Goal: Task Accomplishment & Management: Manage account settings

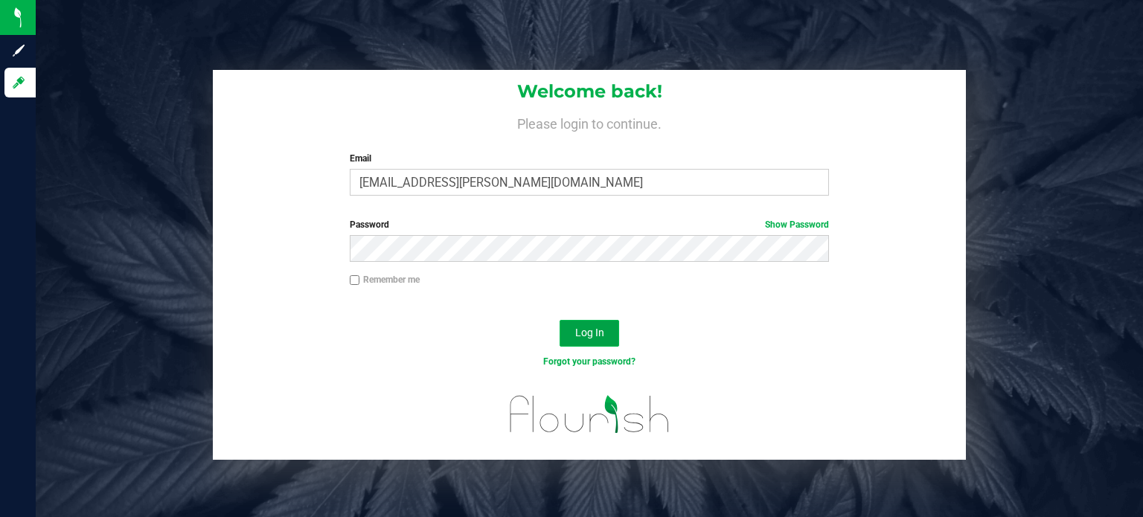
click at [575, 330] on span "Log In" at bounding box center [589, 333] width 29 height 12
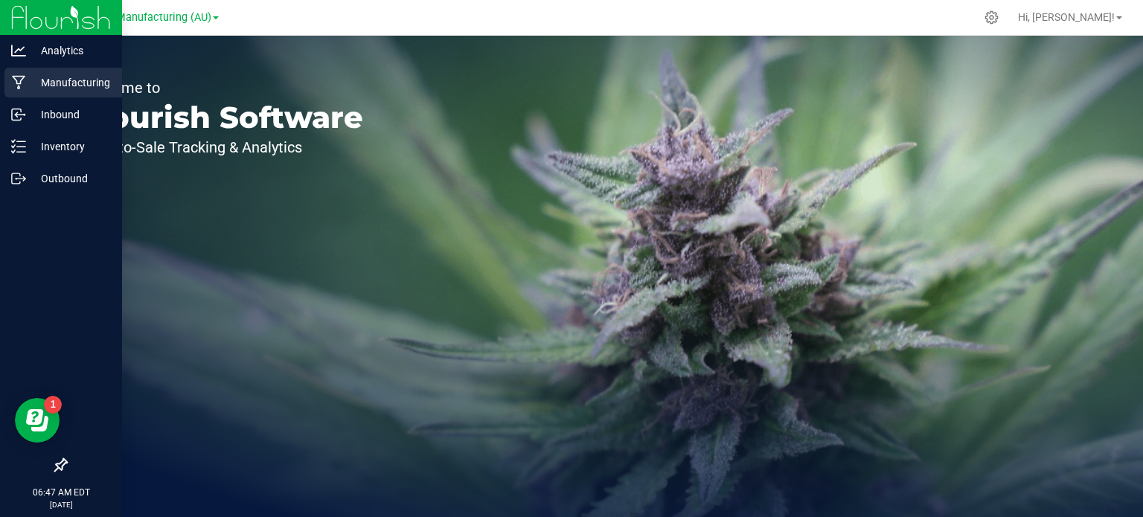
click at [51, 89] on p "Manufacturing" at bounding box center [70, 83] width 89 height 18
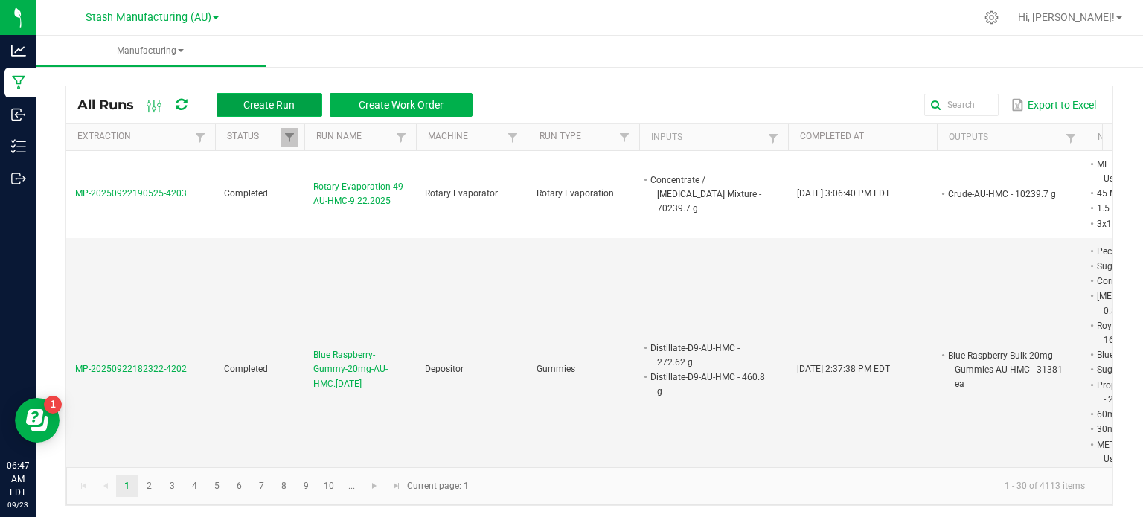
click at [285, 106] on span "Create Run" at bounding box center [268, 105] width 51 height 12
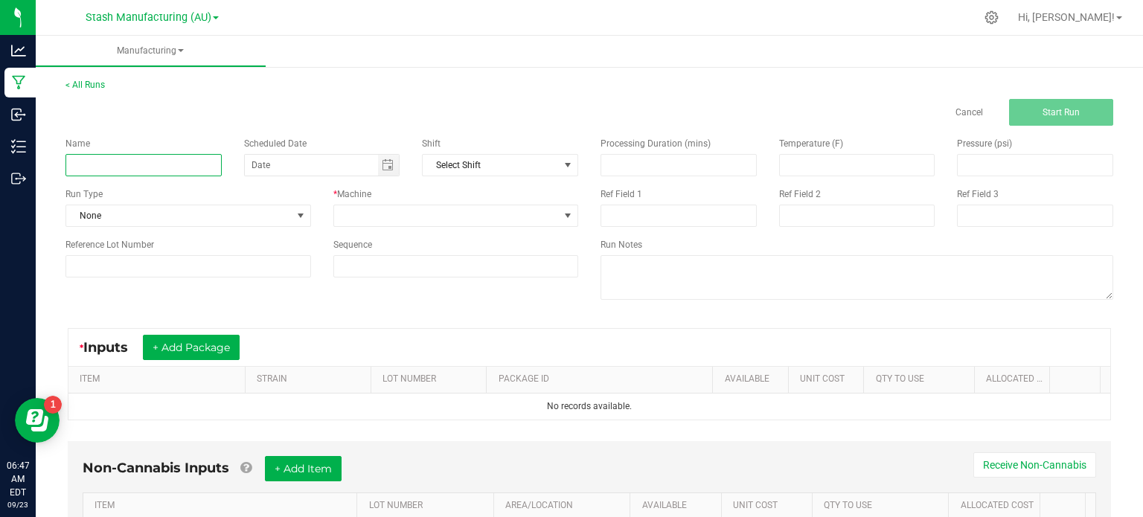
click at [186, 169] on input at bounding box center [143, 165] width 156 height 22
click at [383, 173] on span "Toggle calendar" at bounding box center [389, 165] width 22 height 21
type input "Distillate-D9-48-AU-HMC-9.23.2025"
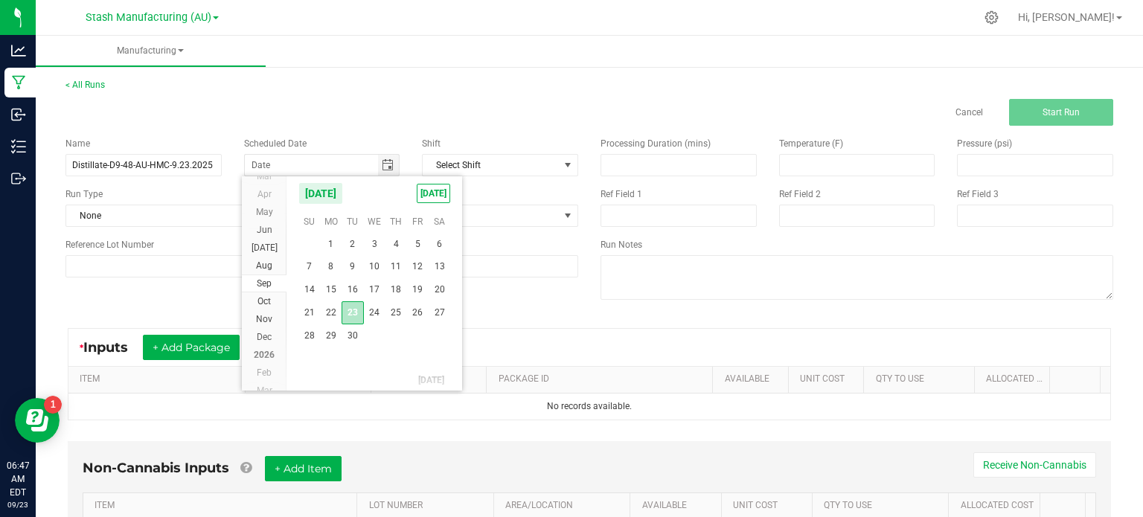
click at [349, 318] on span "23" at bounding box center [353, 312] width 22 height 23
type input "[DATE]"
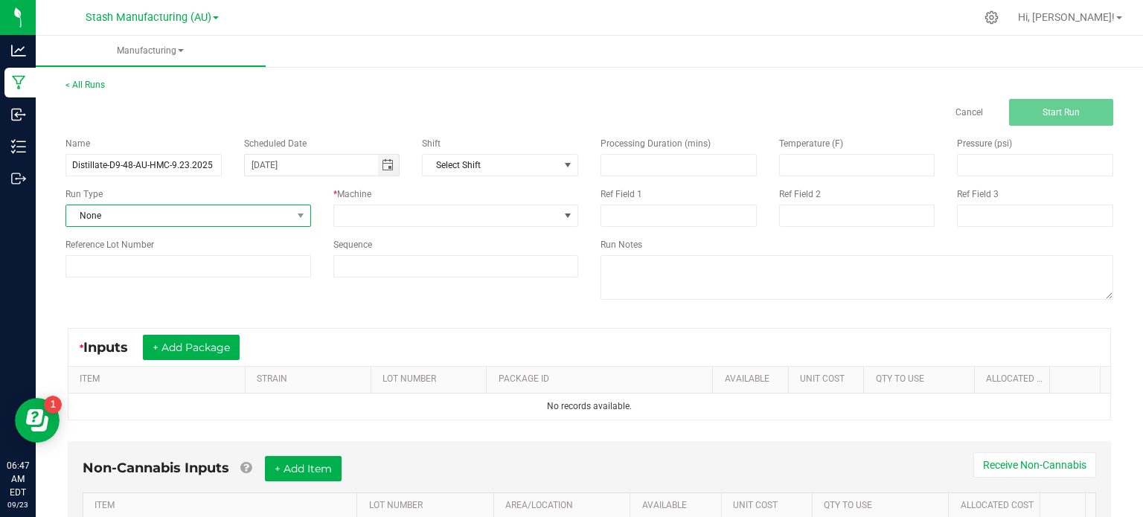
click at [194, 214] on span "None" at bounding box center [179, 215] width 226 height 21
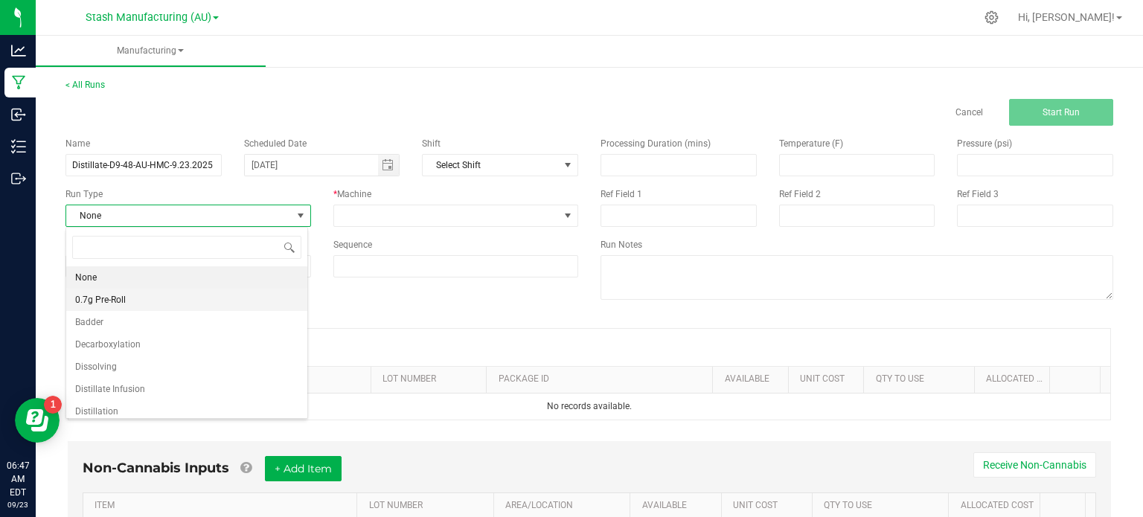
scroll to position [22, 242]
click at [247, 408] on li "Distillation" at bounding box center [186, 411] width 241 height 22
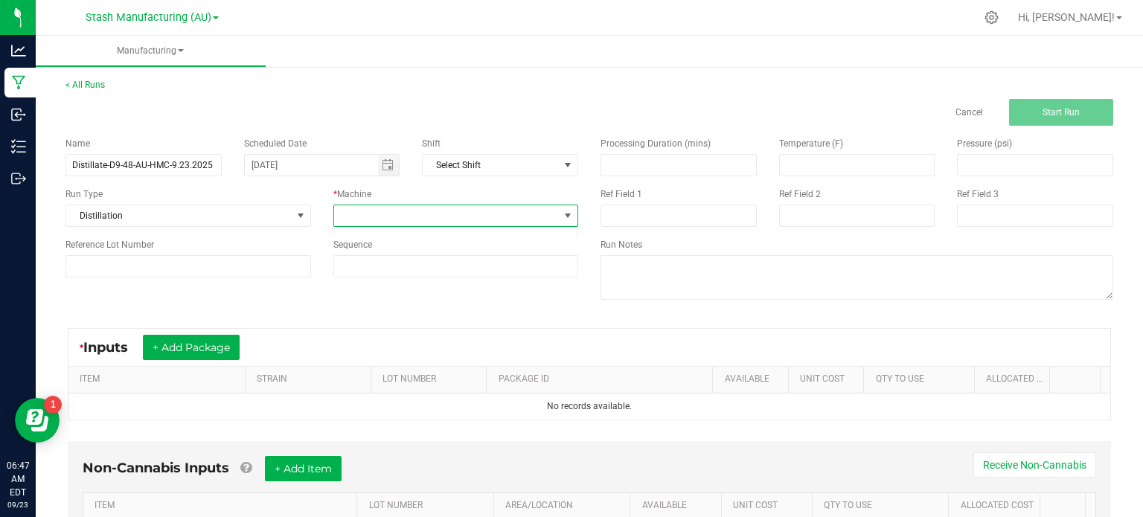
click at [410, 206] on span at bounding box center [447, 215] width 226 height 21
click at [495, 362] on li "Short Path Distiller" at bounding box center [451, 371] width 241 height 25
click at [236, 266] on input at bounding box center [188, 266] width 246 height 22
type input "48"
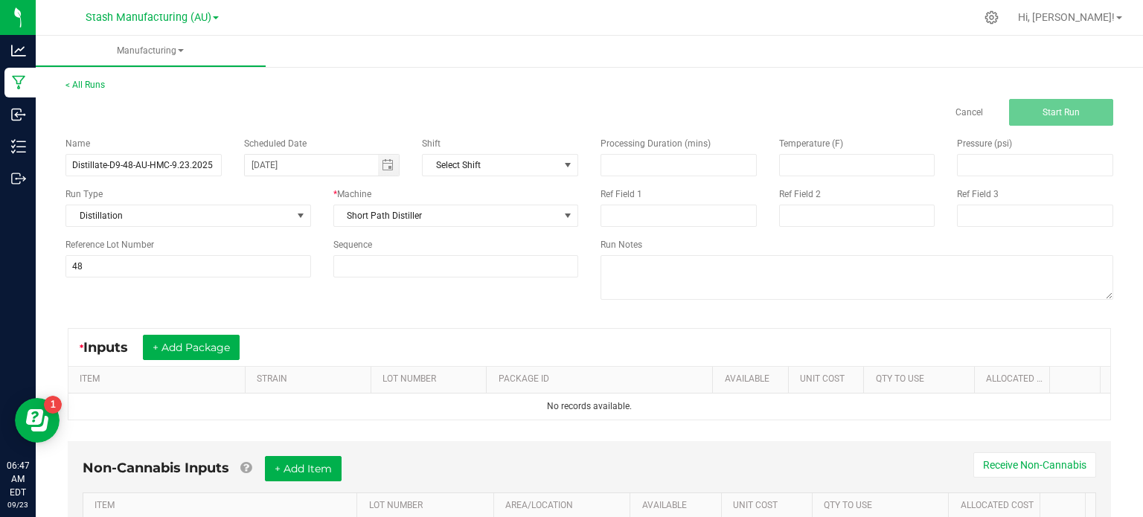
click at [342, 290] on div "Name Distillate-D9-48-AU-HMC-9.23.2025 Scheduled Date [DATE] Shift Select Shift…" at bounding box center [589, 220] width 1070 height 189
click at [202, 345] on button "+ Add Package" at bounding box center [191, 347] width 97 height 25
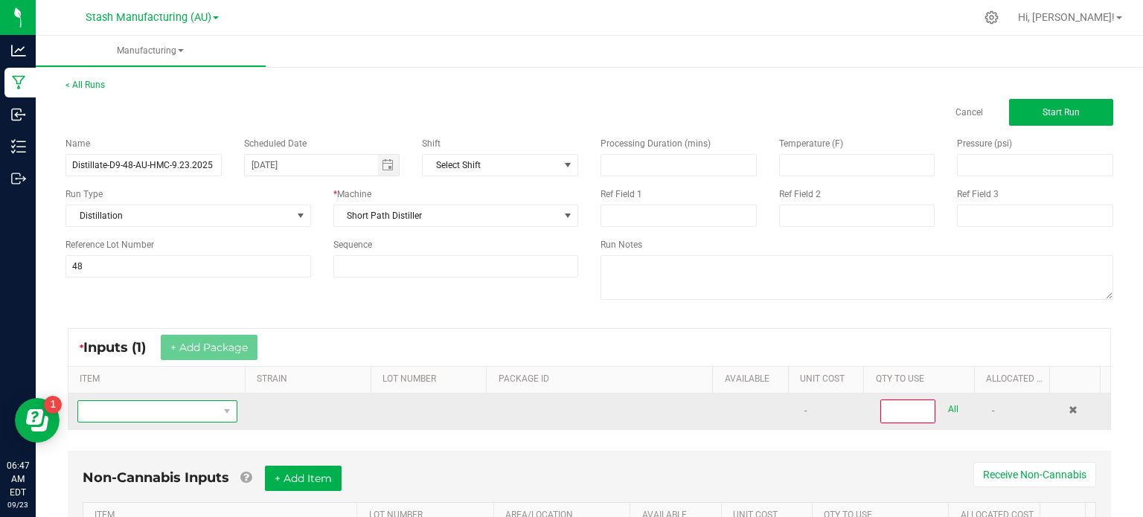
click at [158, 418] on span "NO DATA FOUND" at bounding box center [148, 411] width 140 height 21
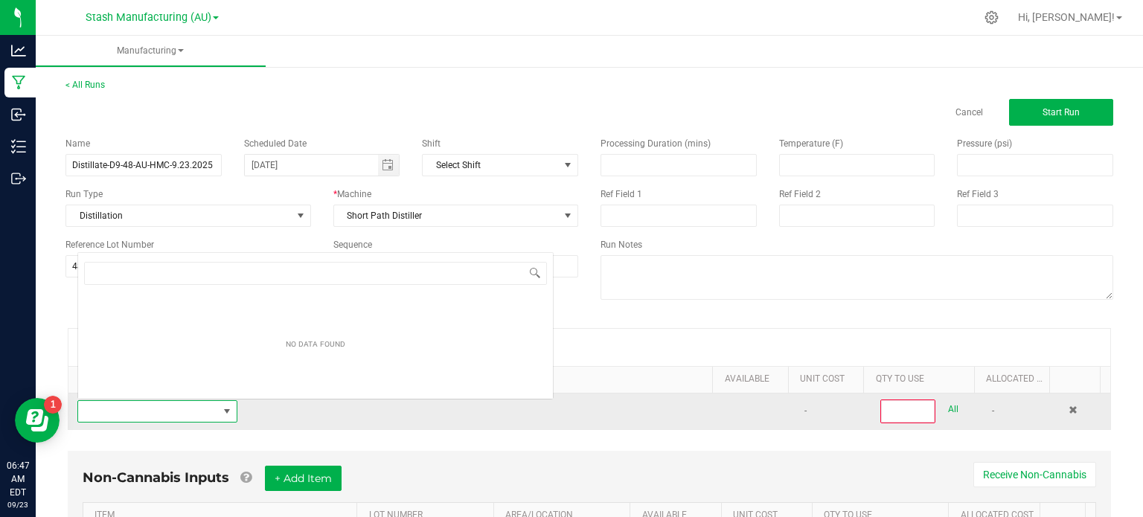
scroll to position [22, 154]
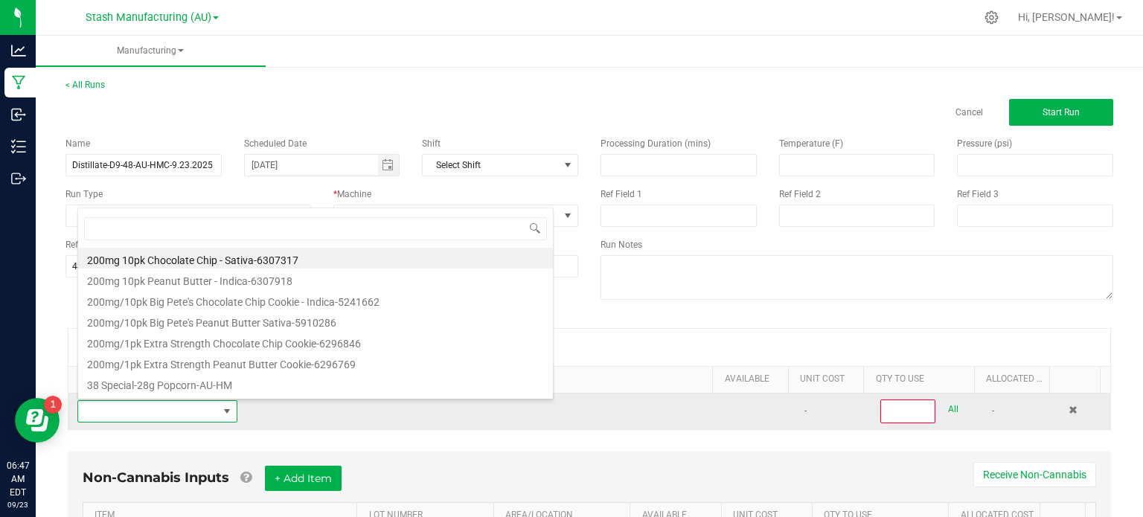
click at [270, 410] on td at bounding box center [309, 412] width 127 height 36
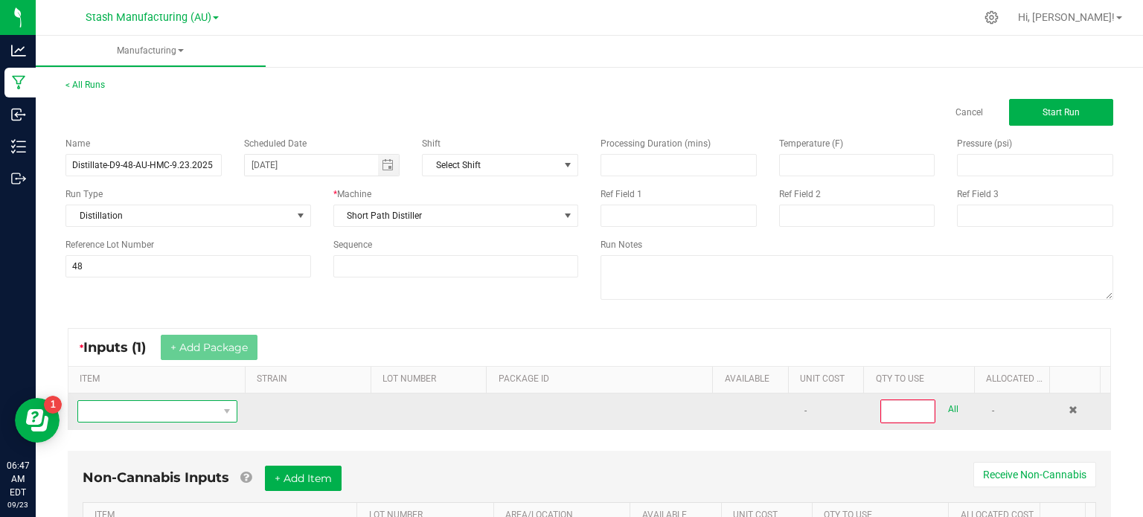
click at [150, 412] on span "NO DATA FOUND" at bounding box center [148, 411] width 140 height 21
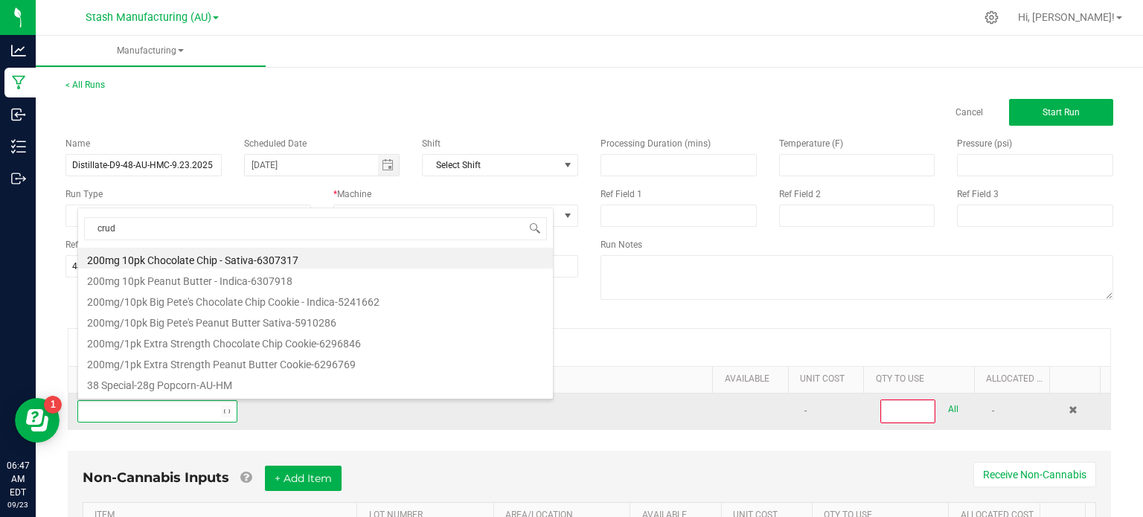
type input "crude"
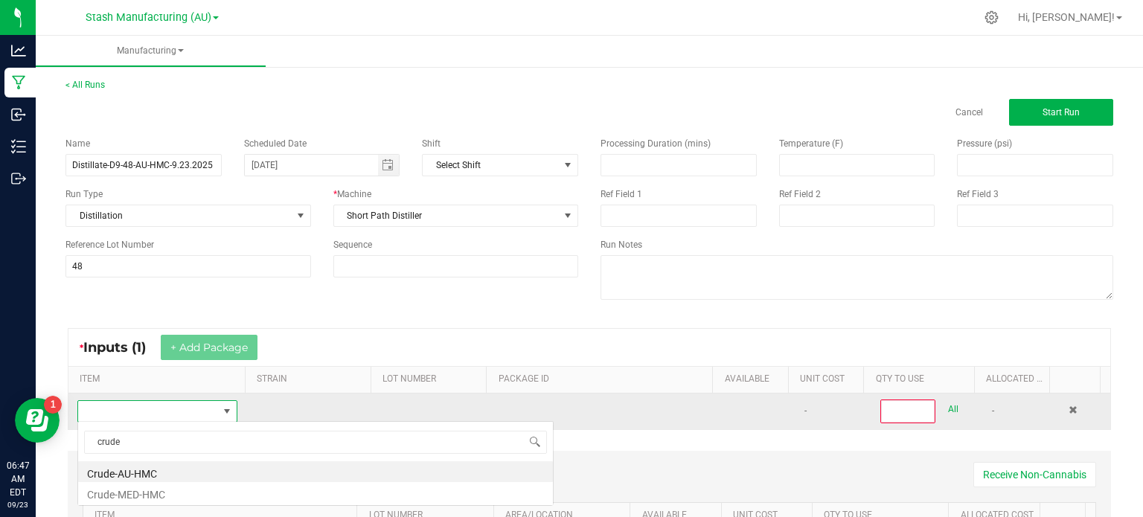
scroll to position [0, 0]
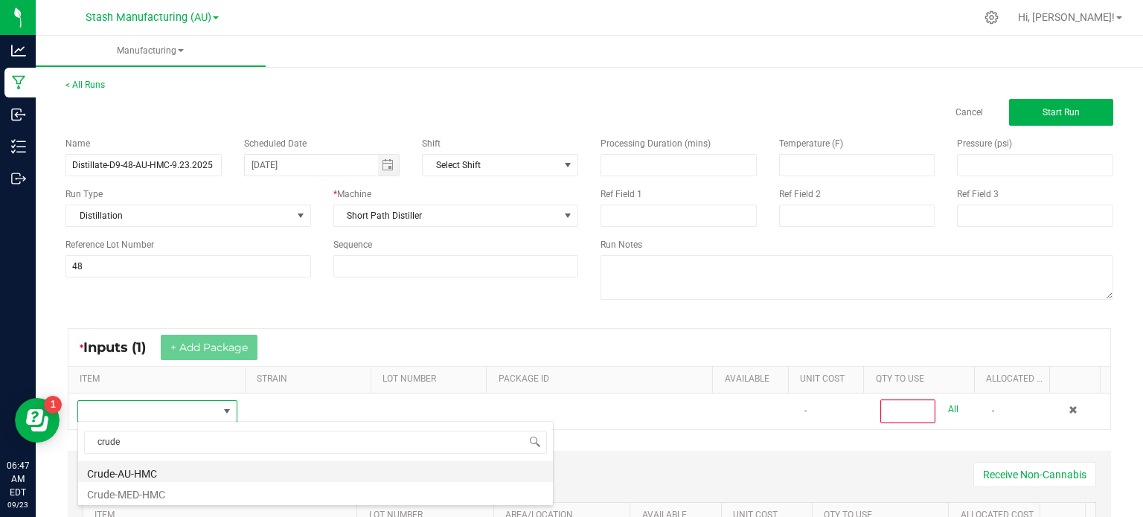
click at [163, 462] on li "Crude-AU-HMC" at bounding box center [315, 471] width 475 height 21
type input "0"
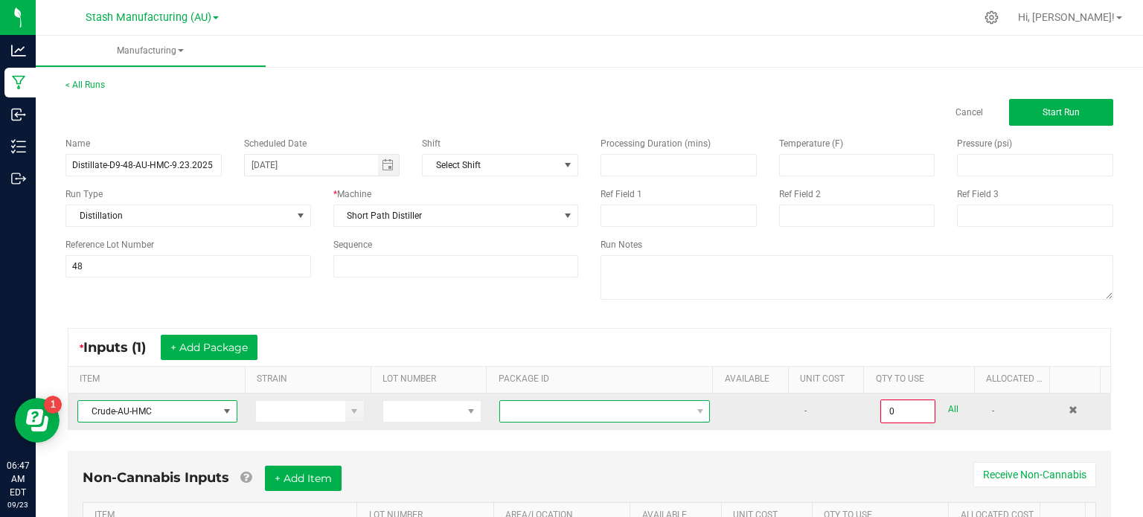
click at [567, 406] on span at bounding box center [595, 411] width 191 height 21
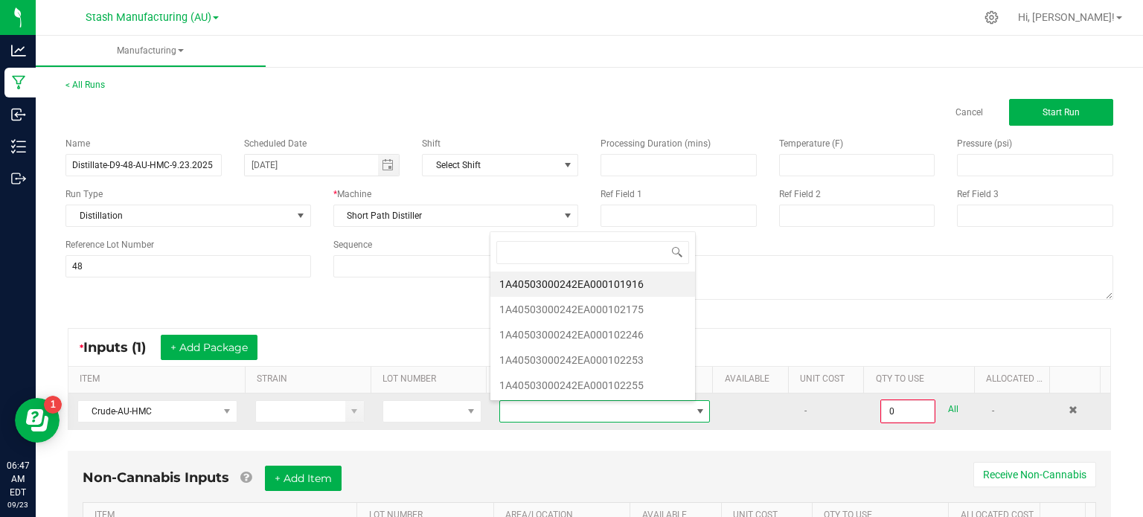
scroll to position [22, 202]
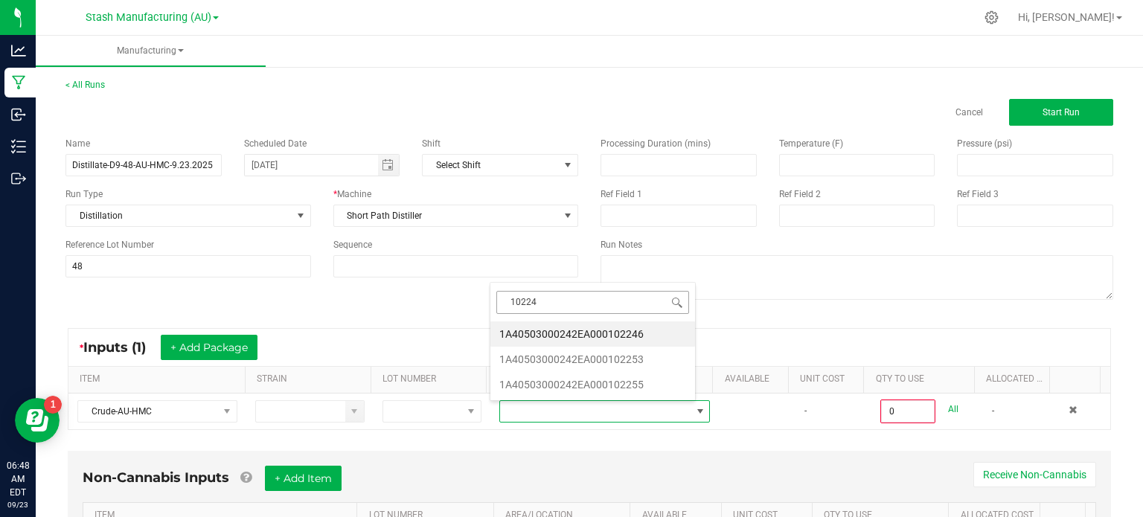
type input "102246"
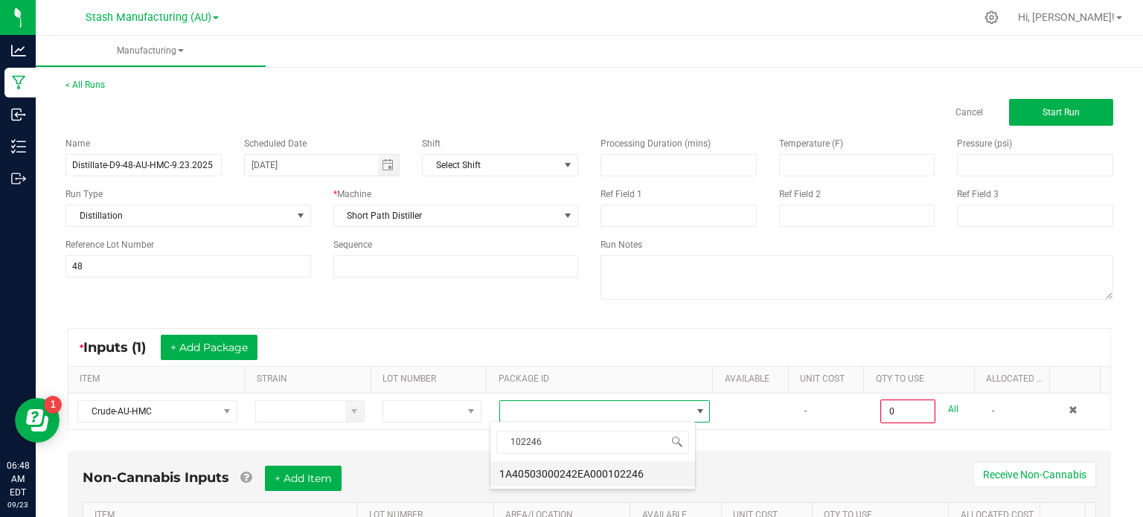
click at [631, 470] on li "1A40503000242EA000102246" at bounding box center [592, 473] width 205 height 25
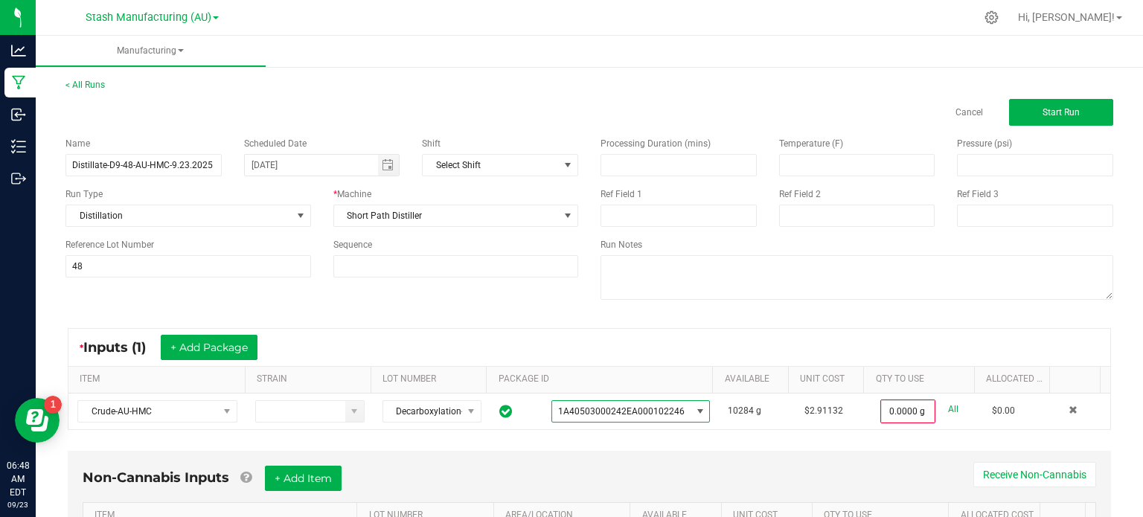
click at [898, 438] on div "* Inputs (1) + Add Package ITEM STRAIN LOT NUMBER PACKAGE ID AVAILABLE Unit Cos…" at bounding box center [589, 379] width 1070 height 129
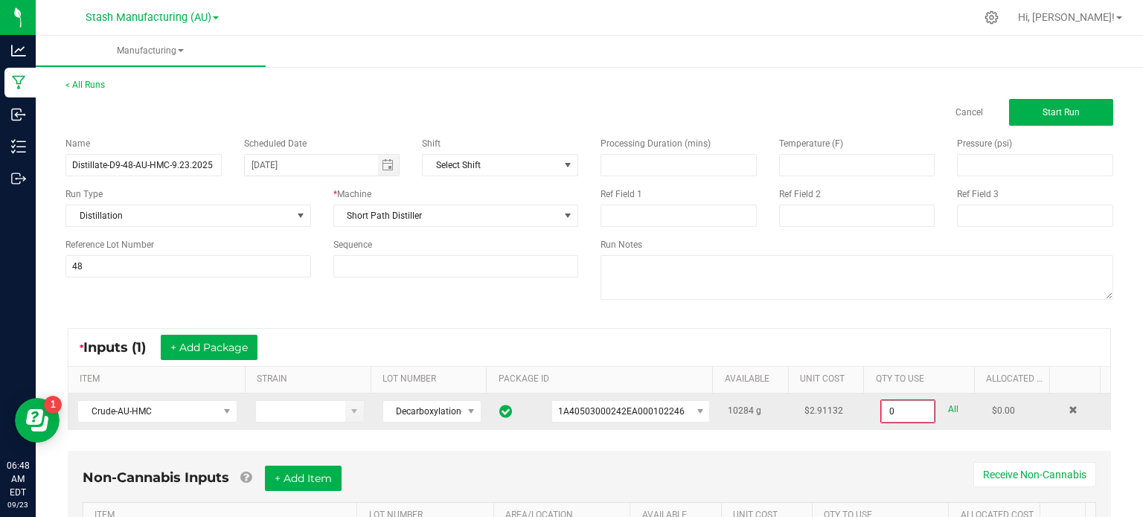
click at [910, 413] on input "0" at bounding box center [908, 411] width 52 height 21
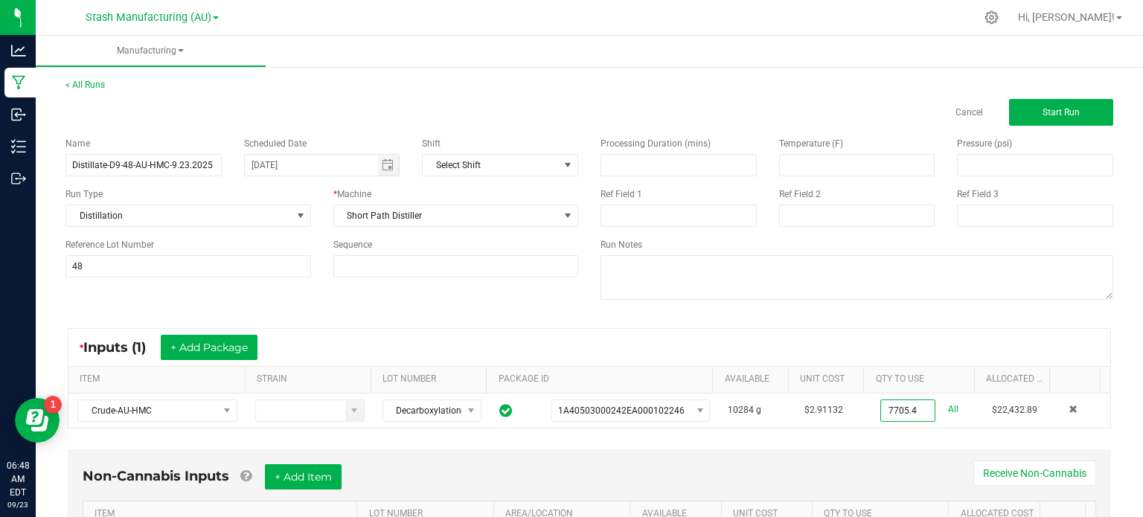
type input "7705.4000 g"
click at [917, 439] on div "* Inputs (1) + Add Package ITEM STRAIN LOT NUMBER PACKAGE ID AVAILABLE Unit Cos…" at bounding box center [589, 378] width 1070 height 127
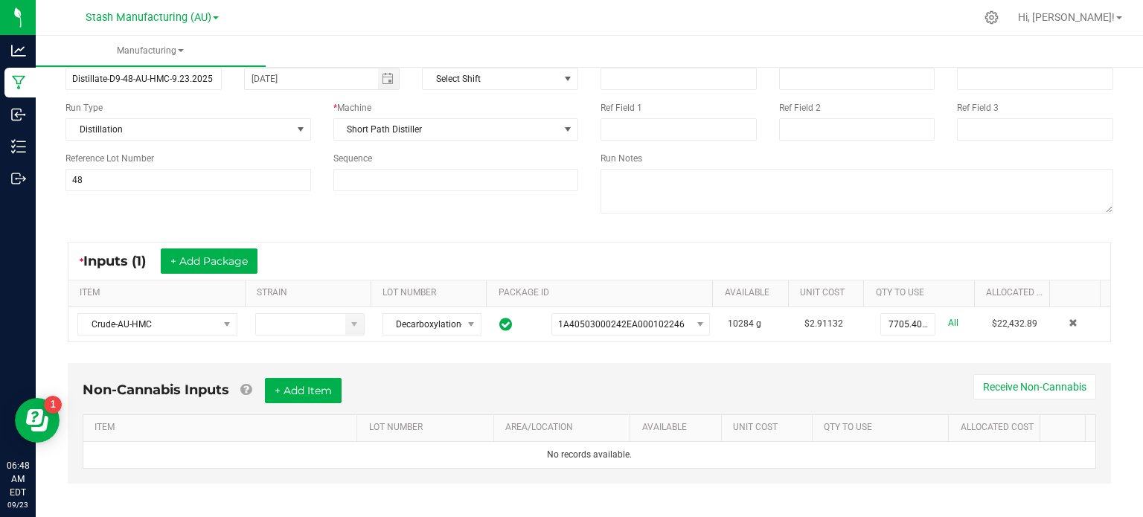
scroll to position [93, 0]
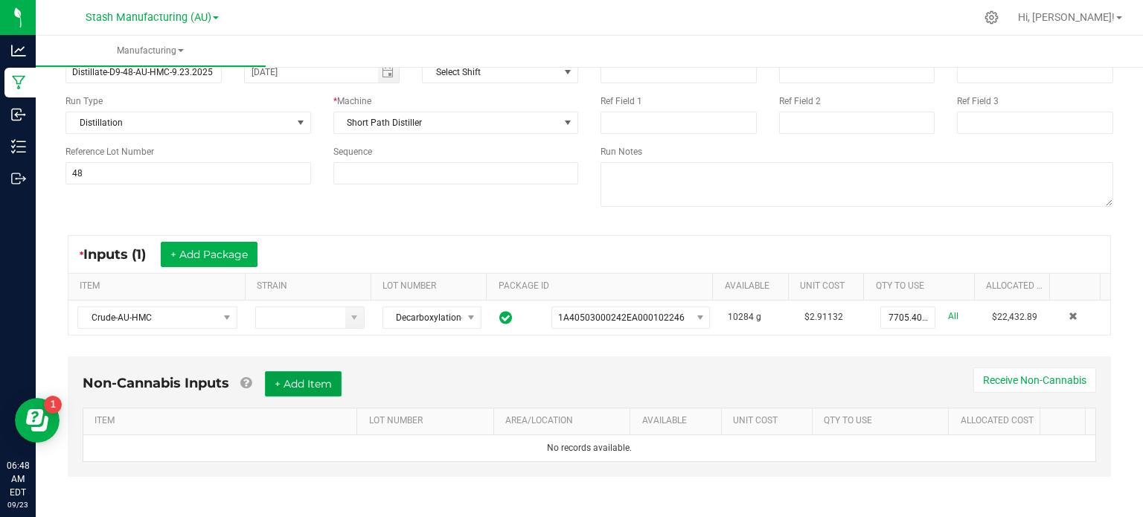
click at [301, 371] on button "+ Add Item" at bounding box center [303, 383] width 77 height 25
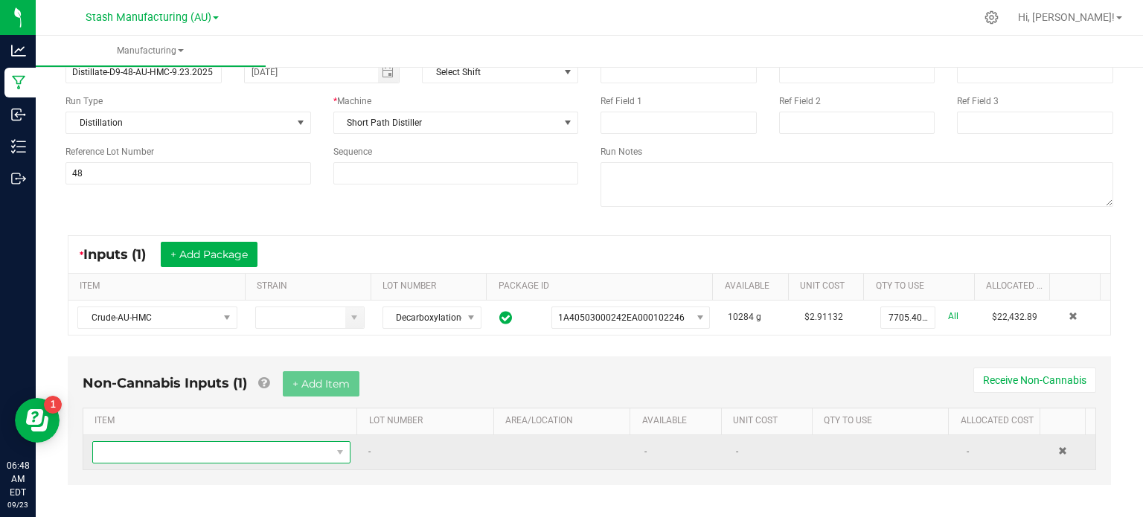
click at [295, 446] on span "NO DATA FOUND" at bounding box center [212, 452] width 238 height 21
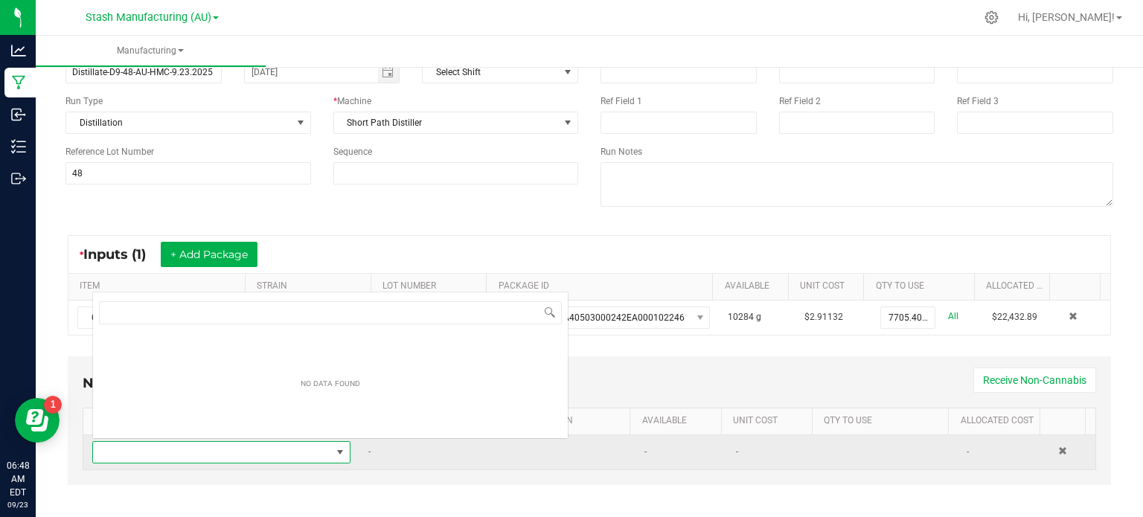
scroll to position [22, 249]
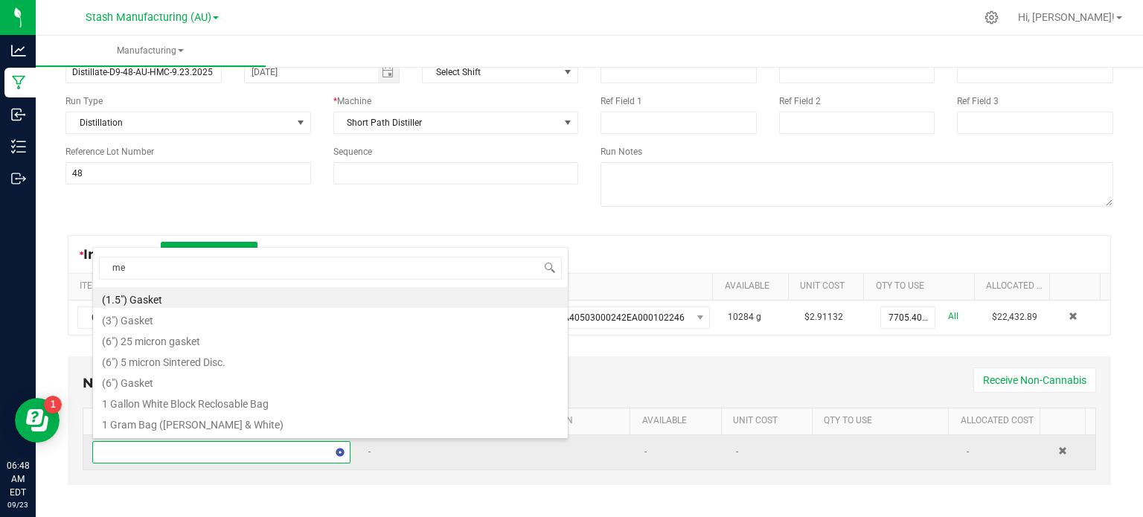
type input "met"
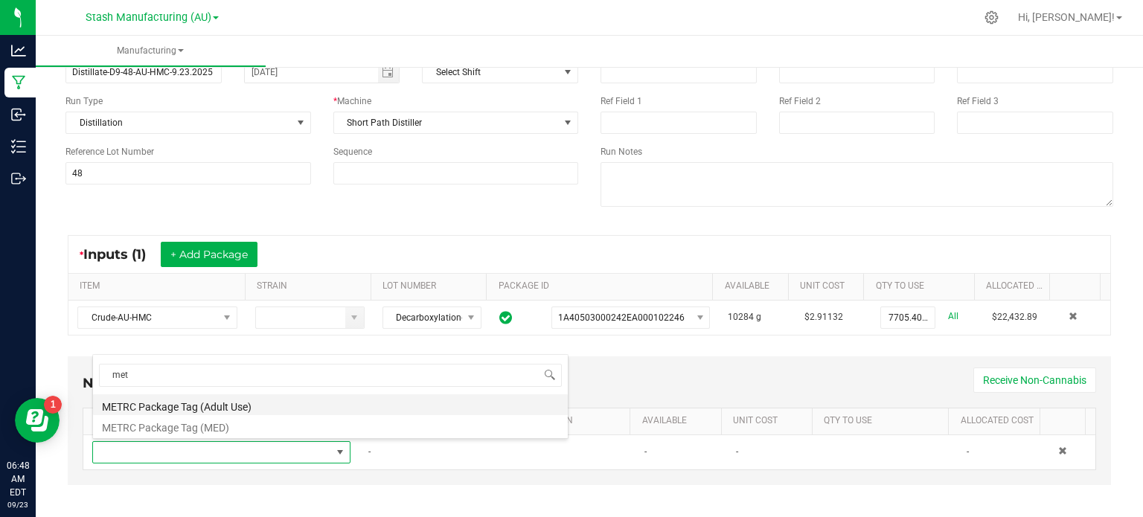
click at [252, 412] on li "METRC Package Tag (Adult Use)" at bounding box center [330, 404] width 475 height 21
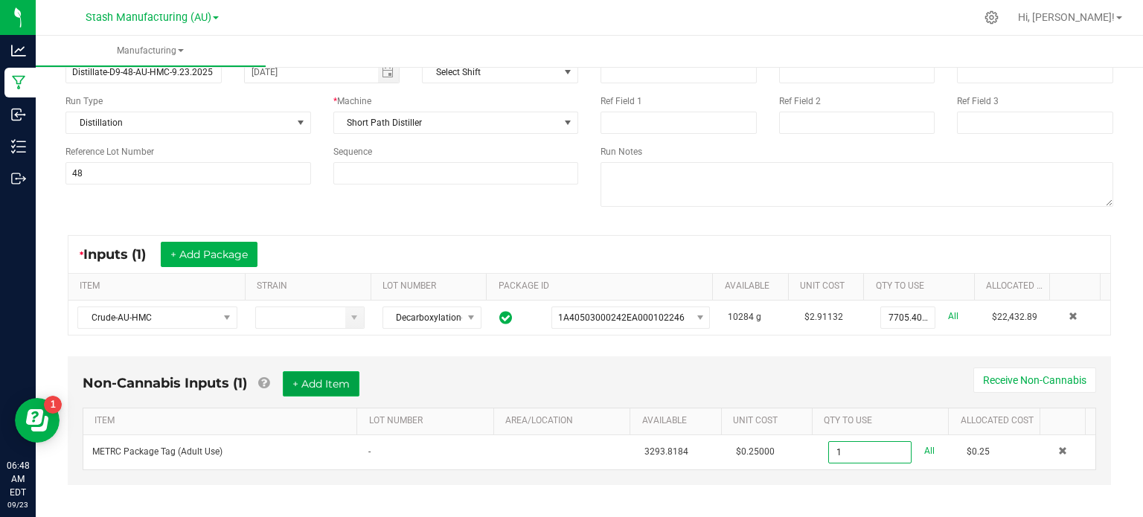
type input "1 ea"
click at [306, 389] on button "+ Add Item" at bounding box center [321, 383] width 77 height 25
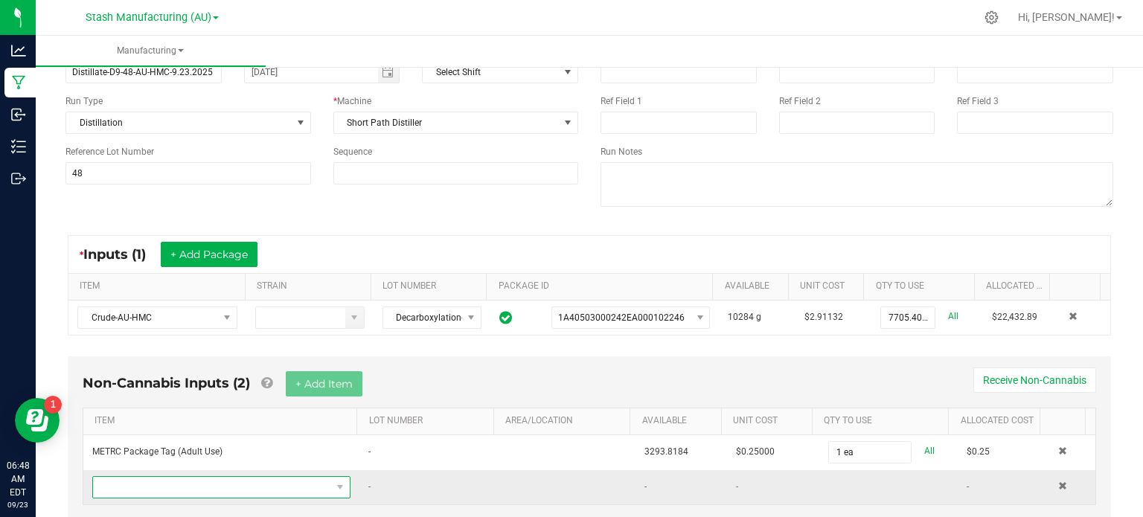
click at [265, 493] on span "NO DATA FOUND" at bounding box center [212, 487] width 238 height 21
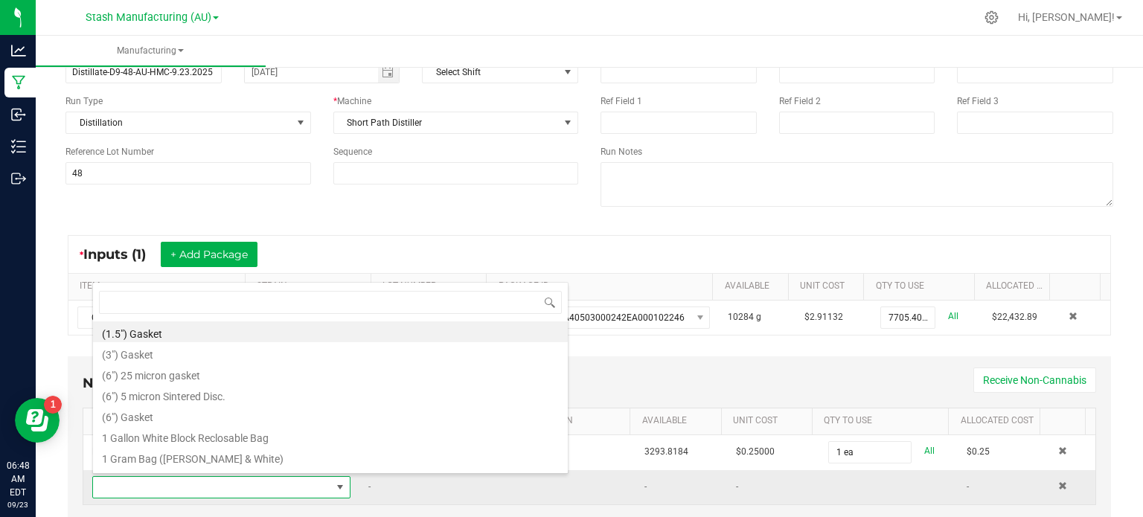
click at [381, 485] on td "-" at bounding box center [428, 487] width 138 height 34
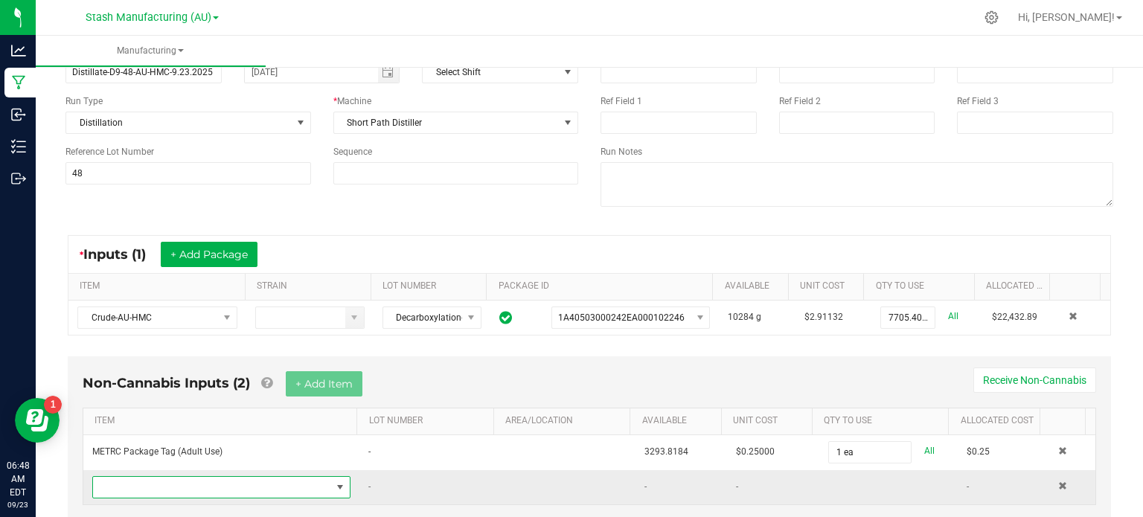
click at [273, 487] on span "NO DATA FOUND" at bounding box center [212, 487] width 238 height 21
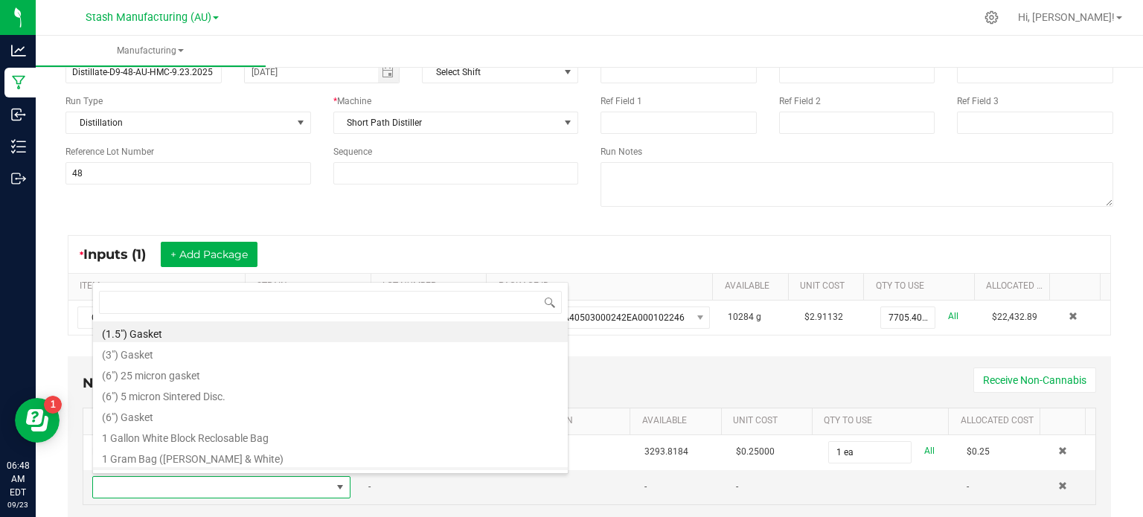
type input "2"
type input "3x1"
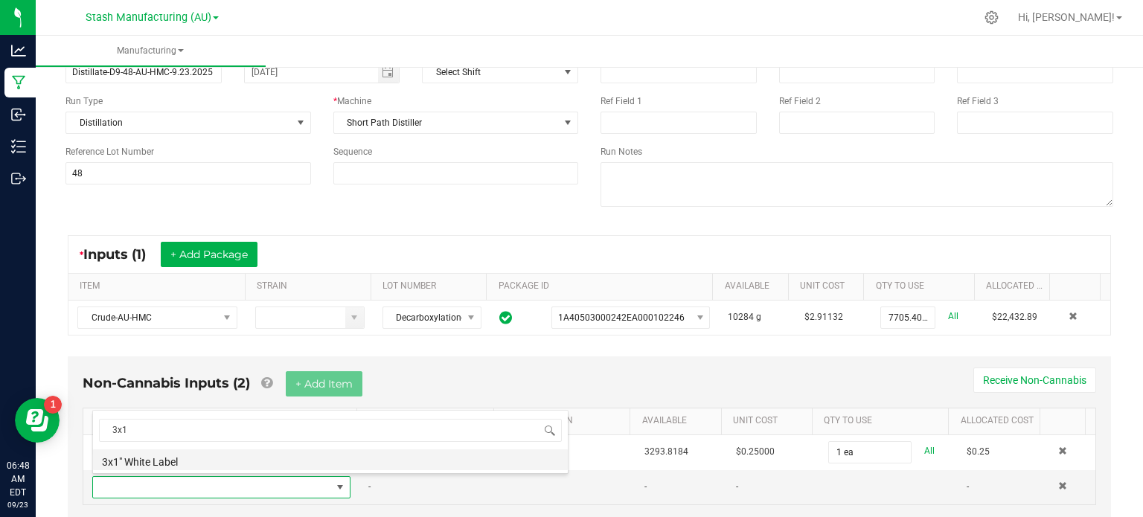
click at [226, 457] on li "3x1" White Label" at bounding box center [330, 460] width 475 height 21
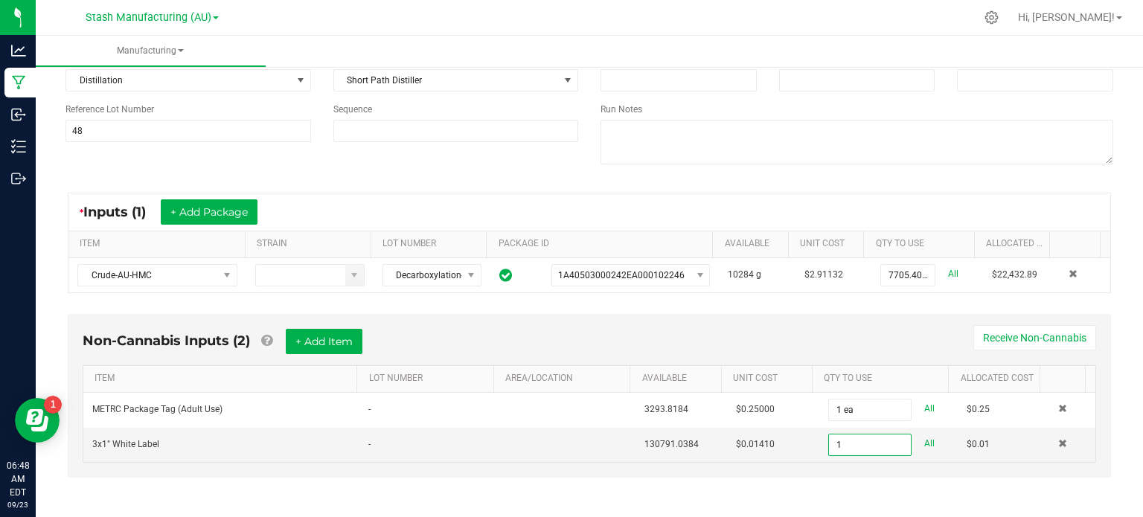
scroll to position [0, 0]
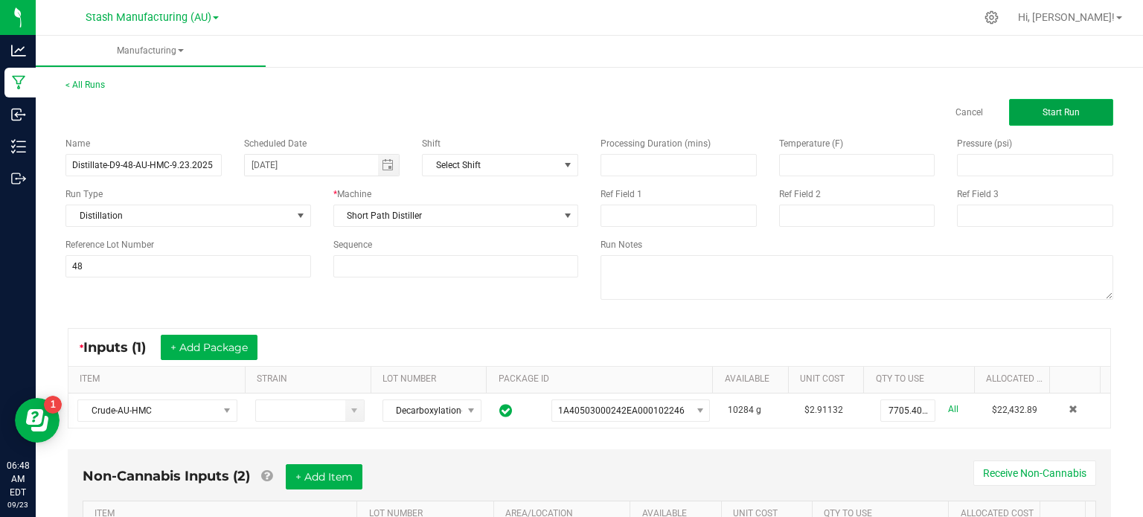
type input "1 ea"
click at [1064, 111] on span "Start Run" at bounding box center [1061, 112] width 37 height 10
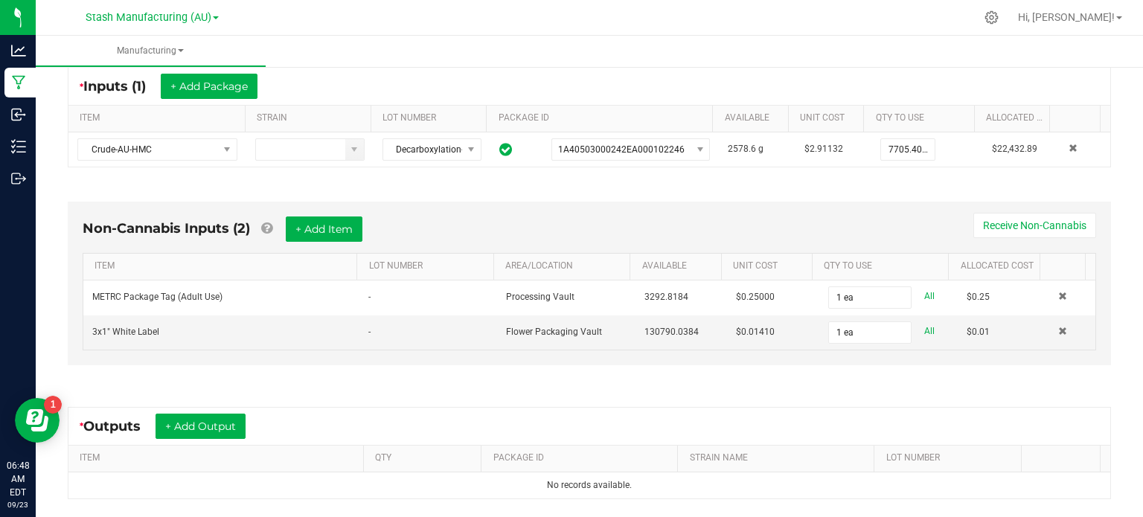
scroll to position [429, 0]
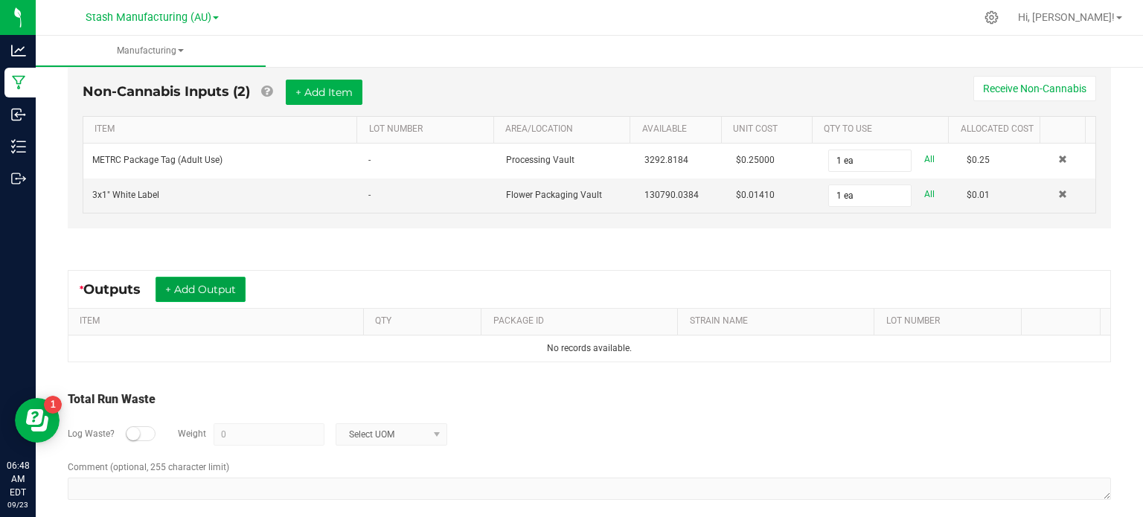
click at [191, 286] on button "+ Add Output" at bounding box center [201, 289] width 90 height 25
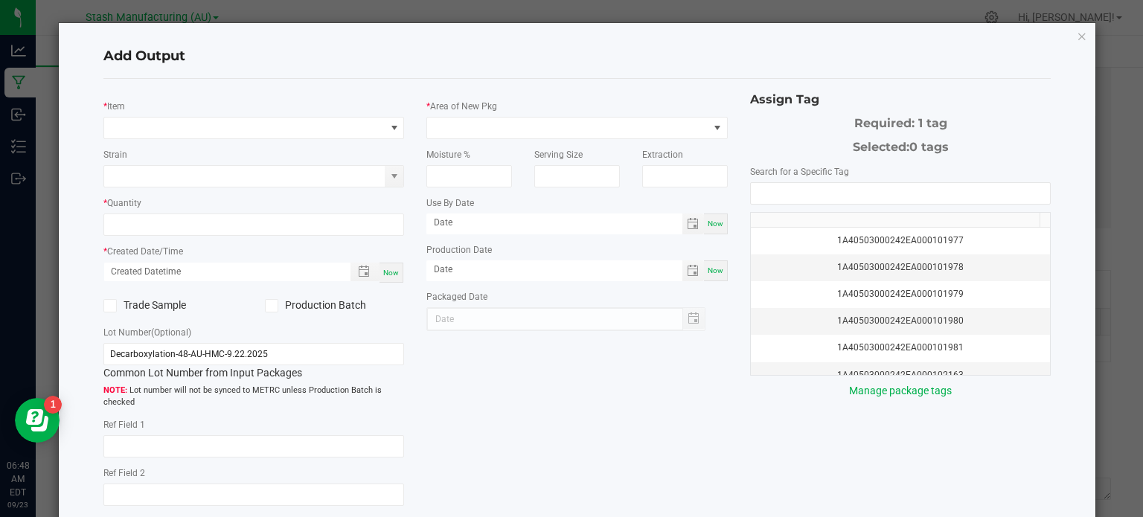
type input "[DATE]"
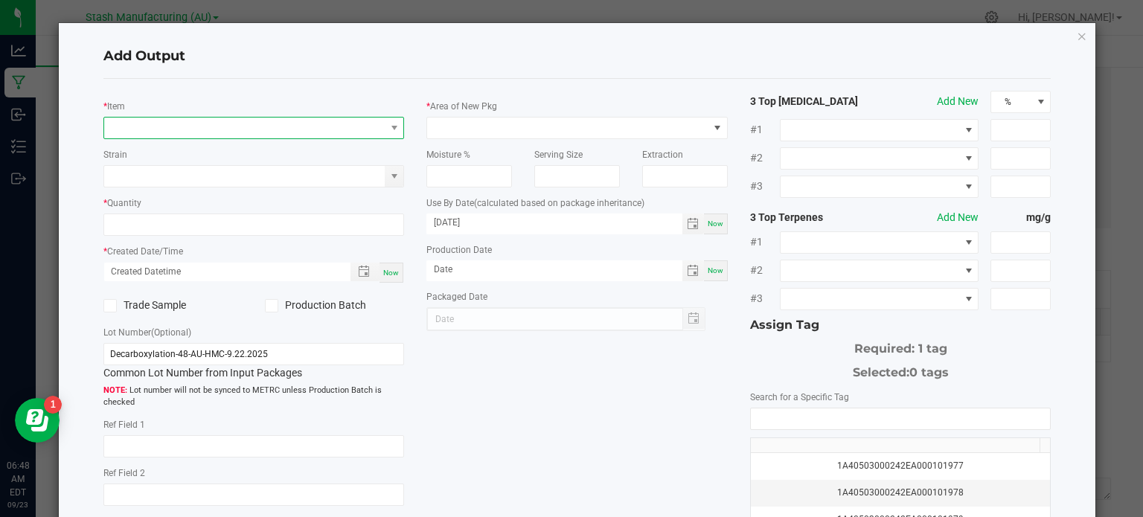
click at [228, 117] on span "NO DATA FOUND" at bounding box center [253, 128] width 301 height 22
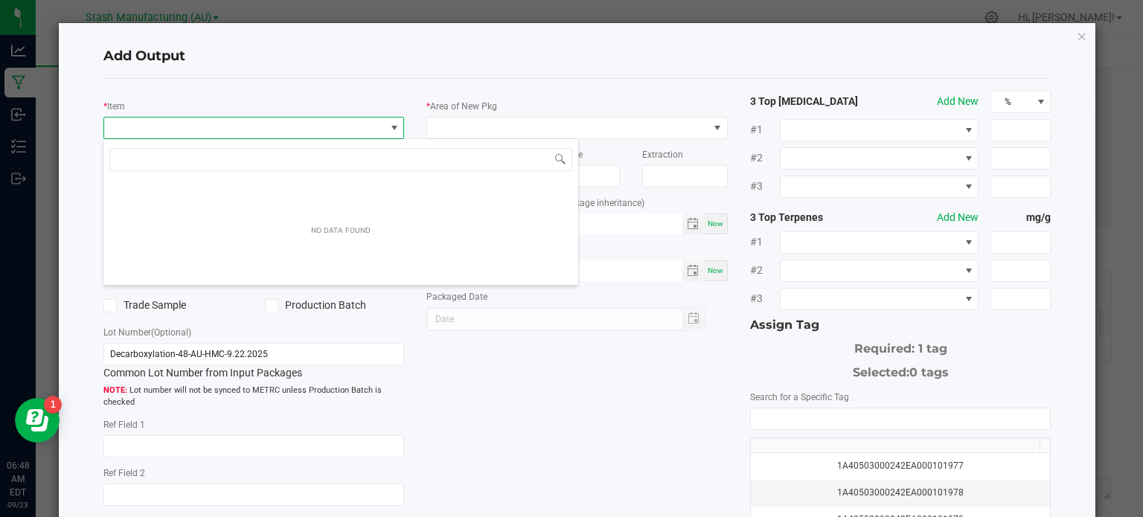
scroll to position [22, 298]
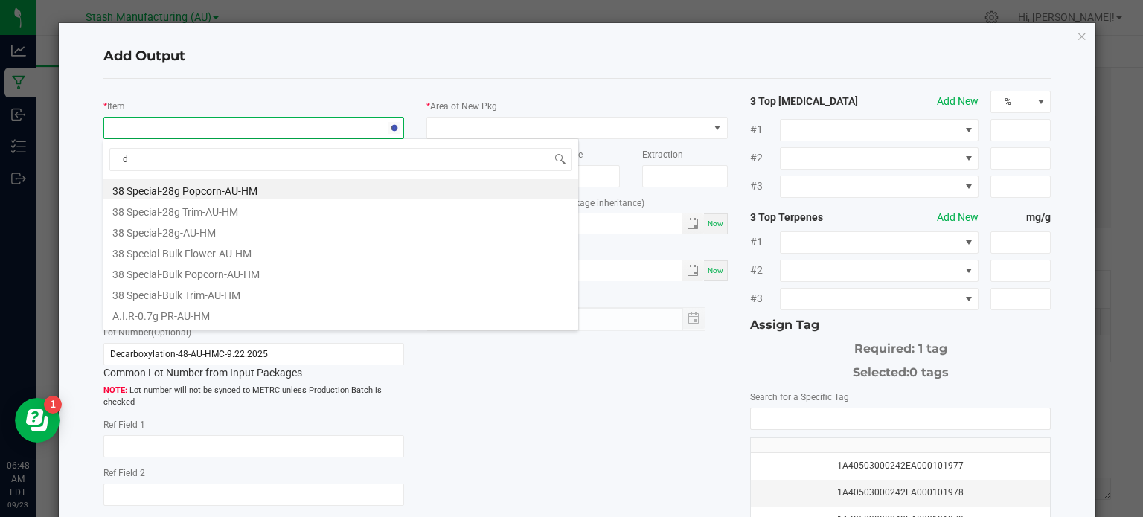
type input "d9"
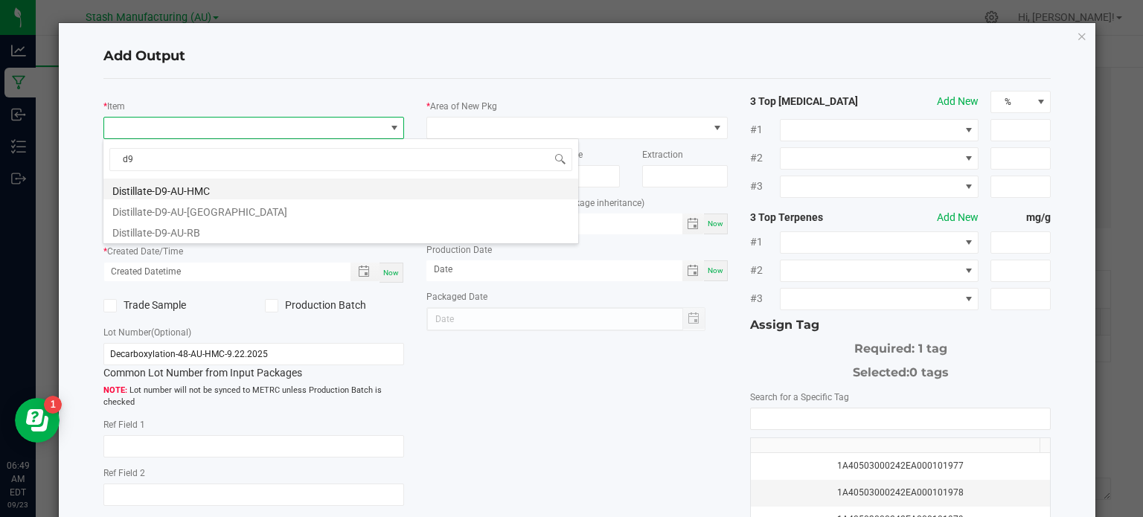
click at [214, 191] on li "Distillate-D9-AU-HMC" at bounding box center [340, 189] width 475 height 21
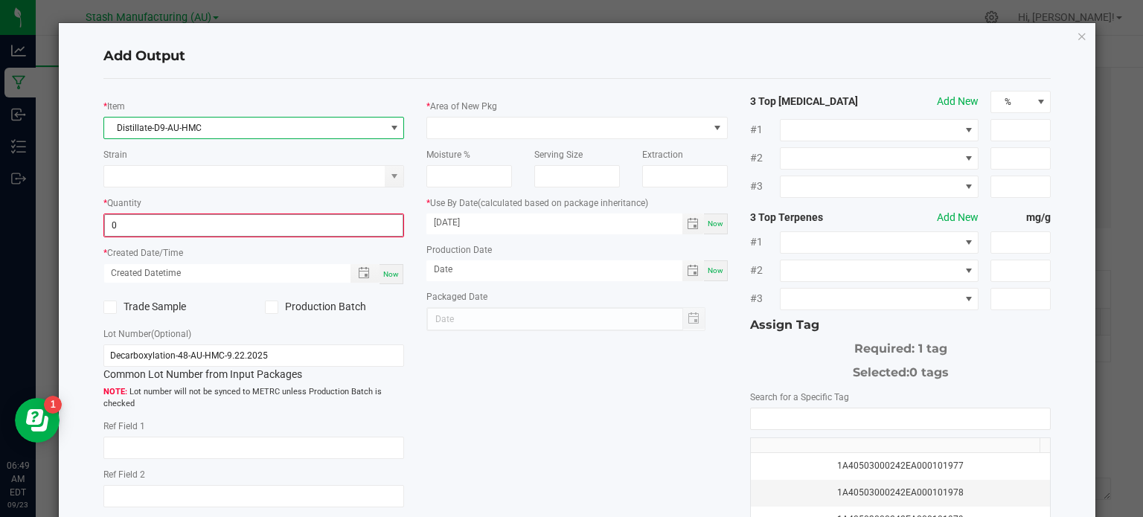
click at [219, 226] on input "0" at bounding box center [254, 225] width 298 height 21
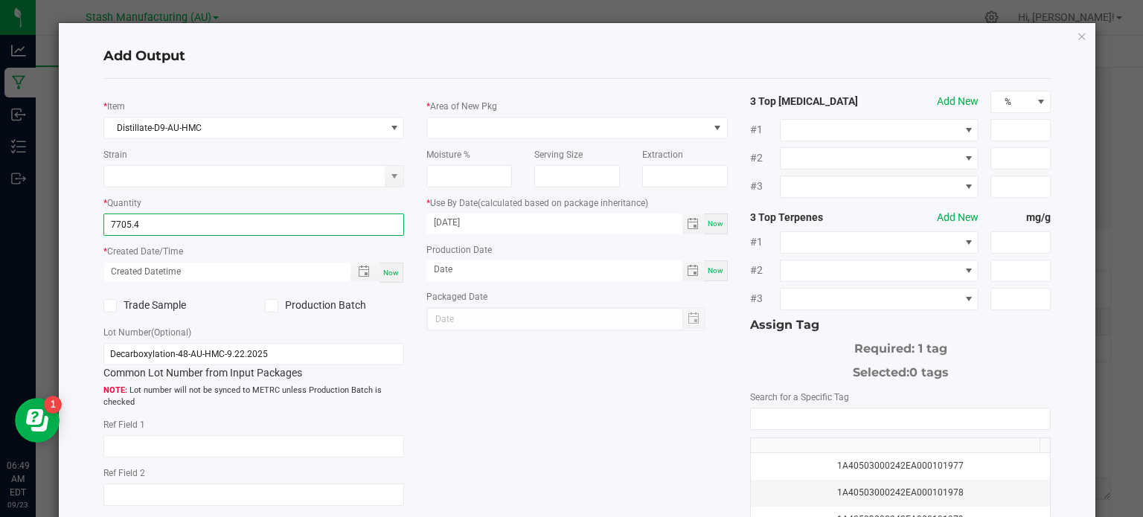
type input "7705.4000 g"
click at [264, 209] on div "* Quantity 7705.4000 g" at bounding box center [253, 215] width 301 height 41
click at [375, 256] on div "* Created Date/Time Now" at bounding box center [253, 263] width 301 height 40
click at [398, 272] on div "Now" at bounding box center [392, 273] width 24 height 20
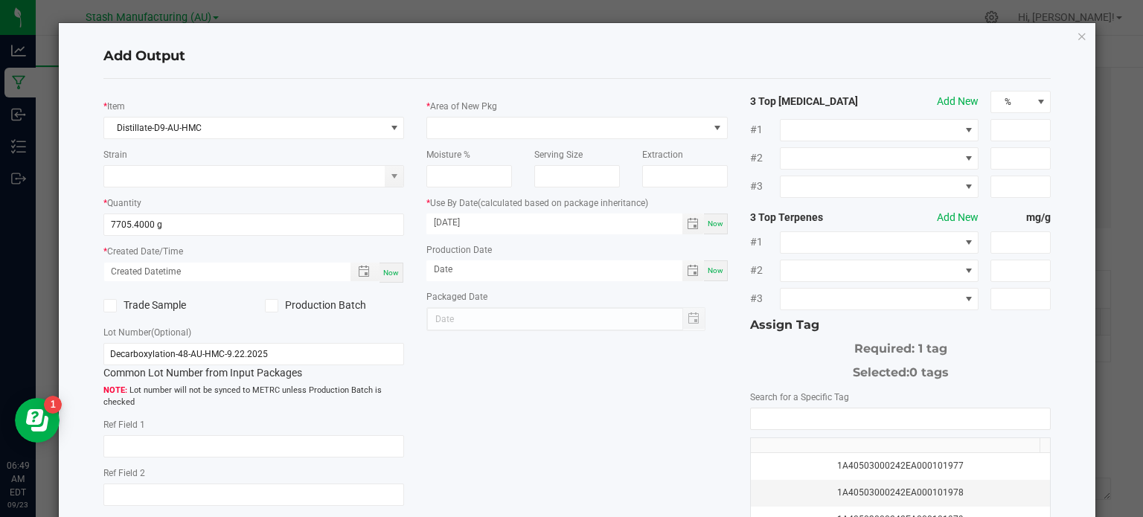
type input "[DATE] 6:49 AM"
type input "[DATE]"
click at [266, 306] on icon at bounding box center [271, 306] width 10 height 0
click at [0, 0] on input "Production Batch" at bounding box center [0, 0] width 0 height 0
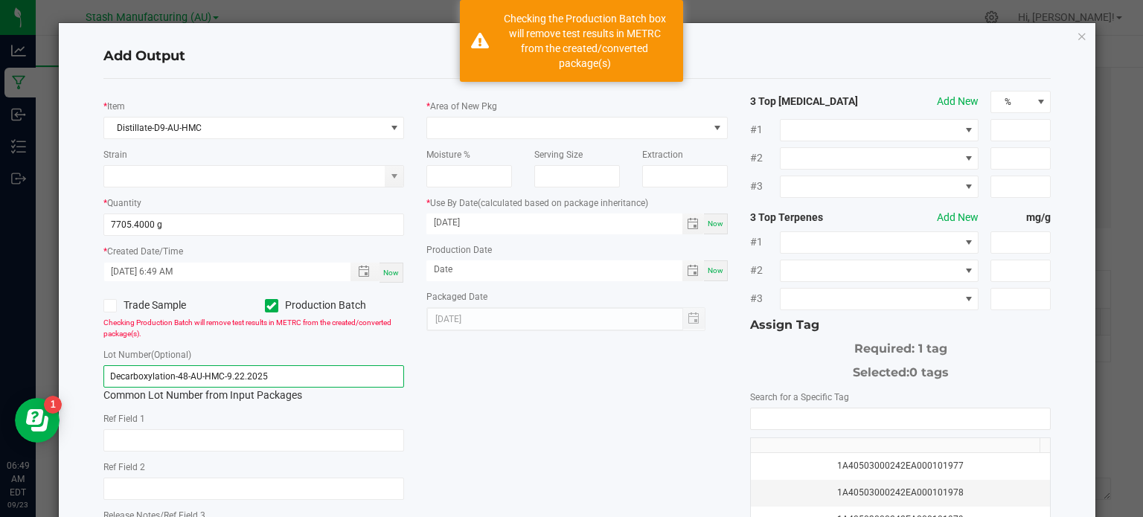
drag, startPoint x: 281, startPoint y: 376, endPoint x: 71, endPoint y: 381, distance: 209.9
click at [71, 381] on div "Add Output * Item Distillate-D9-AU-HMC Strain * Quantity 7705.4000 g * Created …" at bounding box center [578, 355] width 1038 height 665
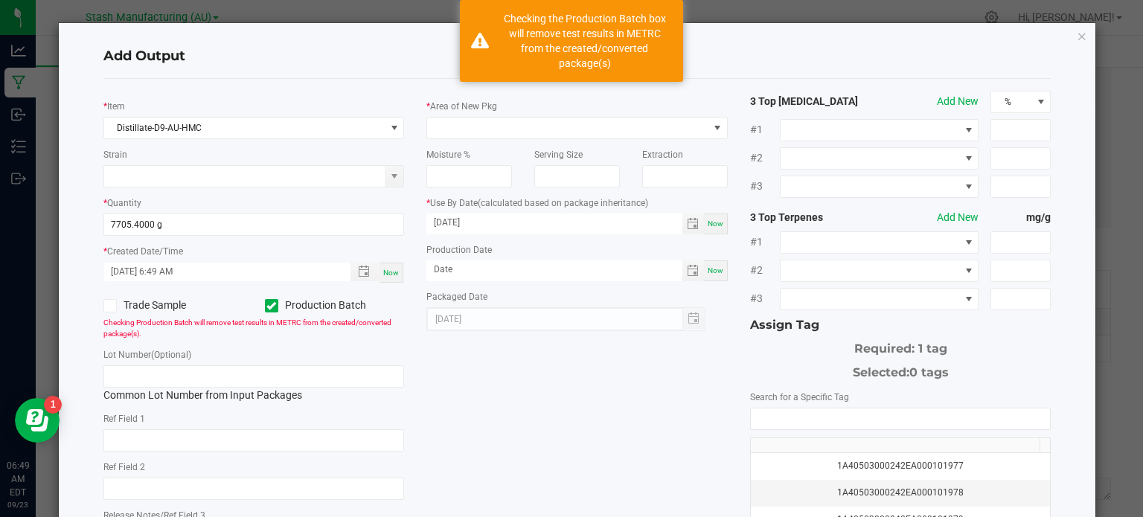
click at [71, 381] on div "Add Output * Item Distillate-D9-AU-HMC Strain * Quantity 7705.4000 g * Created …" at bounding box center [578, 355] width 1038 height 665
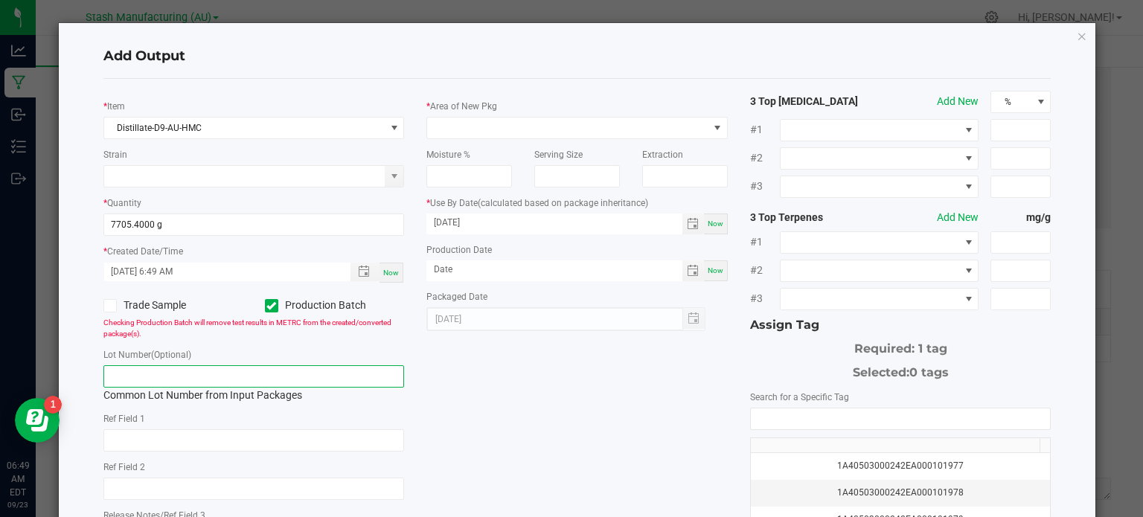
click at [138, 379] on input "text" at bounding box center [253, 376] width 301 height 22
type input "Distillate-D9-48-AU-HMC-9.23.2025"
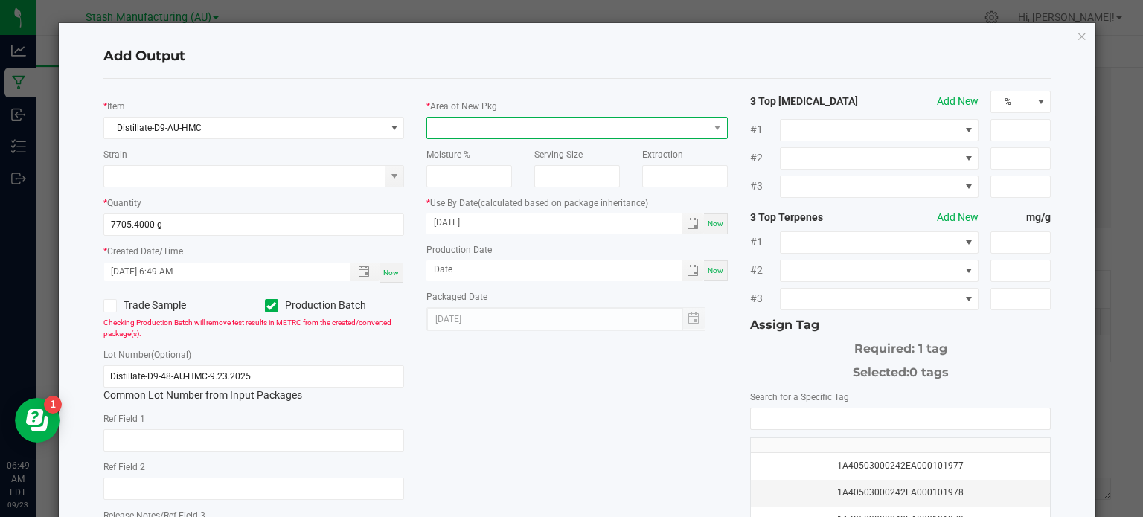
click at [470, 122] on span at bounding box center [567, 128] width 281 height 21
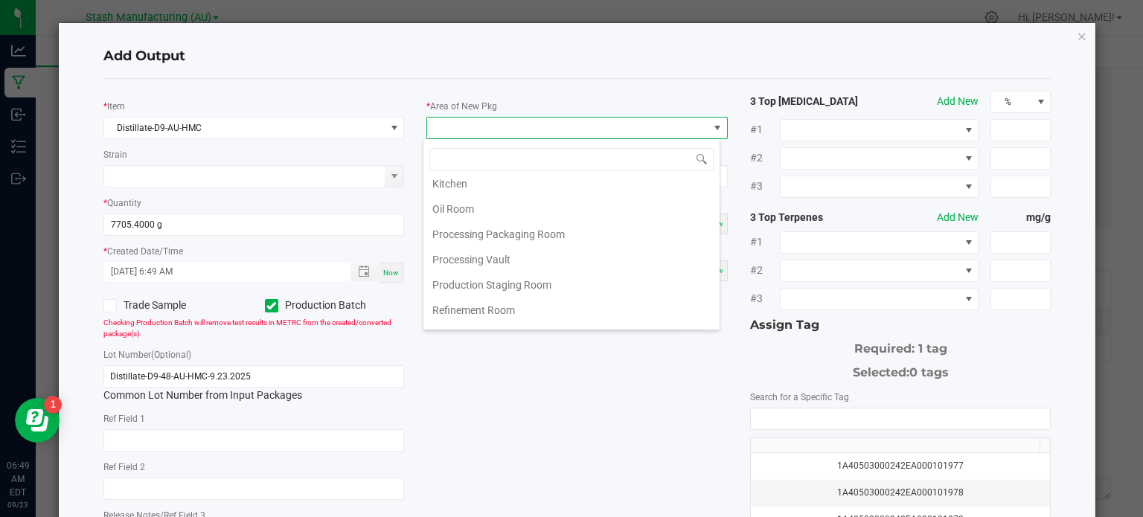
scroll to position [238, 0]
click at [644, 278] on li "Refinement Room" at bounding box center [571, 281] width 296 height 25
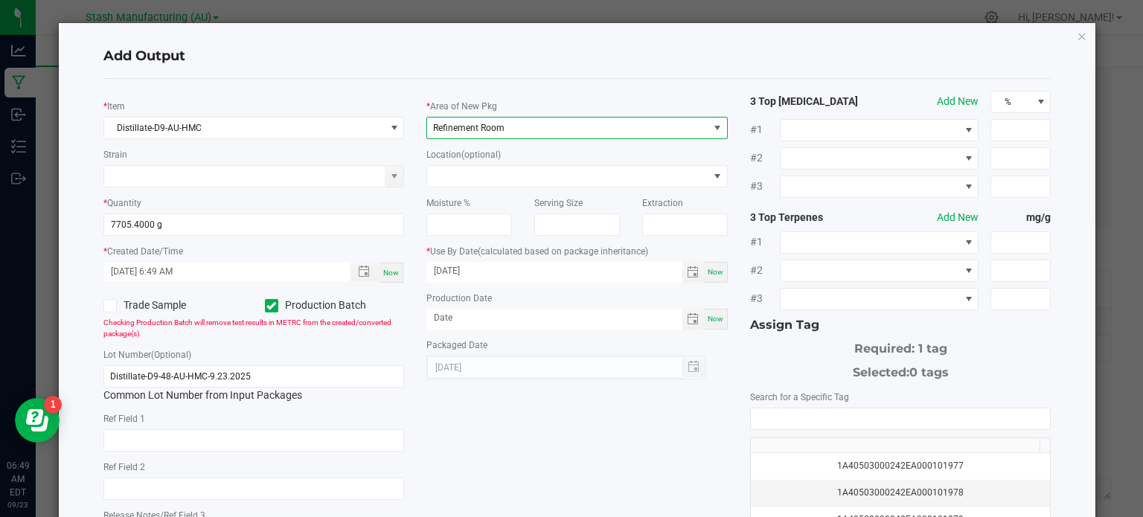
click at [604, 410] on div "* Item Distillate-D9-AU-HMC Strain * Quantity 7705.4000 g * Created Date/Time […" at bounding box center [577, 358] width 971 height 534
click at [708, 319] on span "Now" at bounding box center [716, 319] width 16 height 8
type input "[DATE]"
click at [445, 273] on input "[DATE]" at bounding box center [554, 271] width 256 height 19
type input "[DATE]"
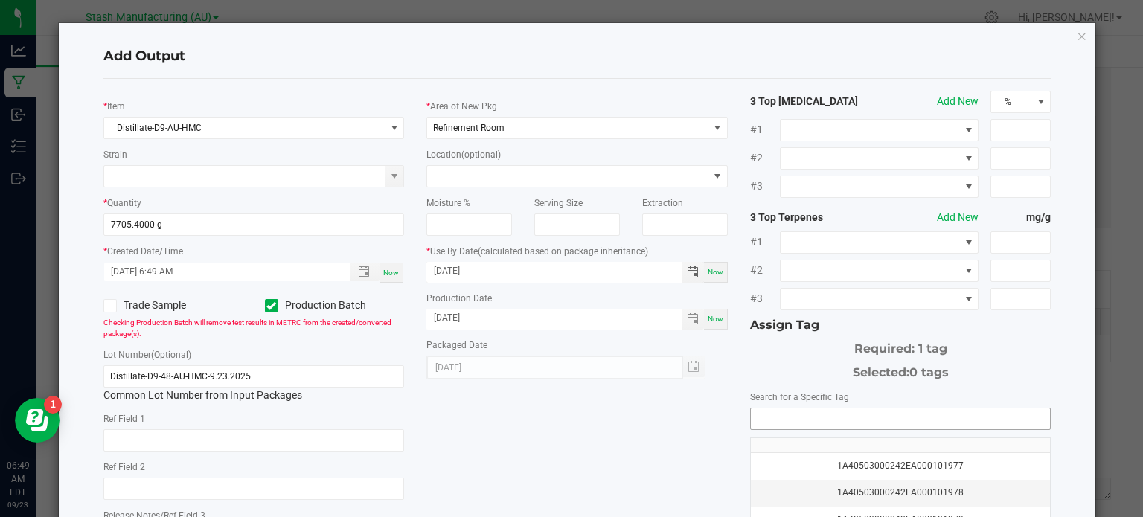
click at [760, 422] on input "NO DATA FOUND" at bounding box center [901, 419] width 300 height 21
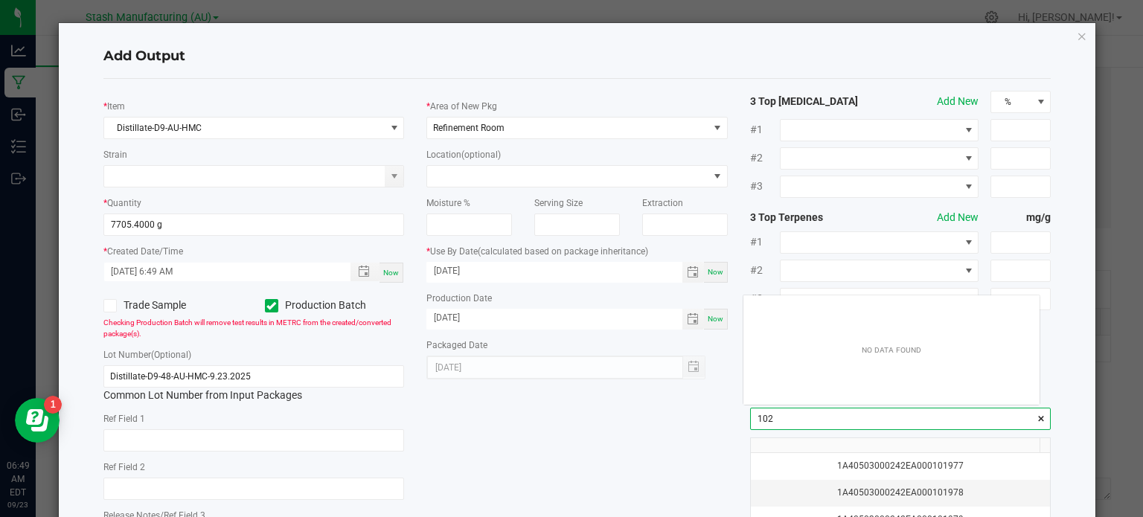
scroll to position [21, 297]
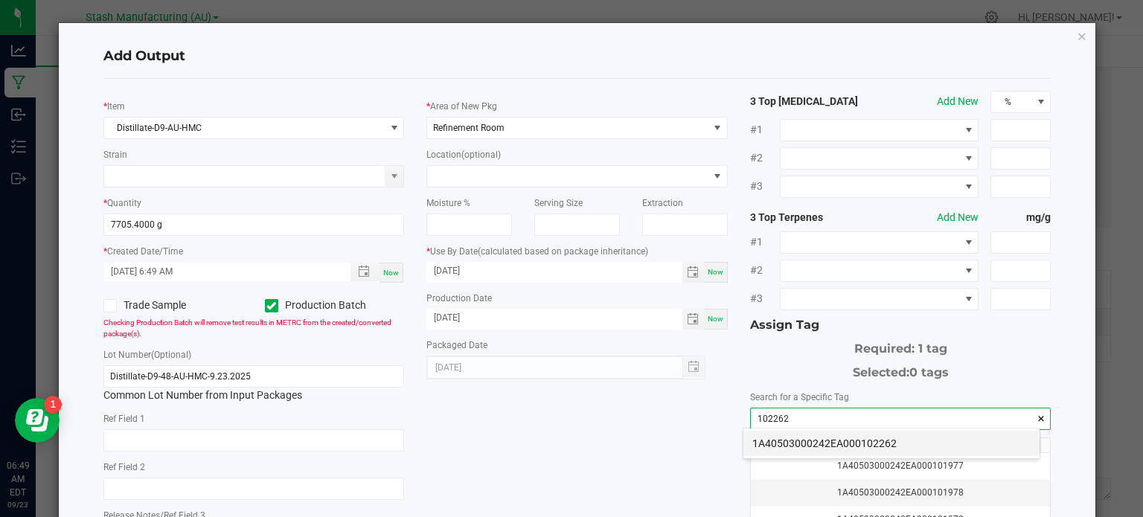
click at [780, 439] on li "1A40503000242EA000102262" at bounding box center [892, 443] width 296 height 25
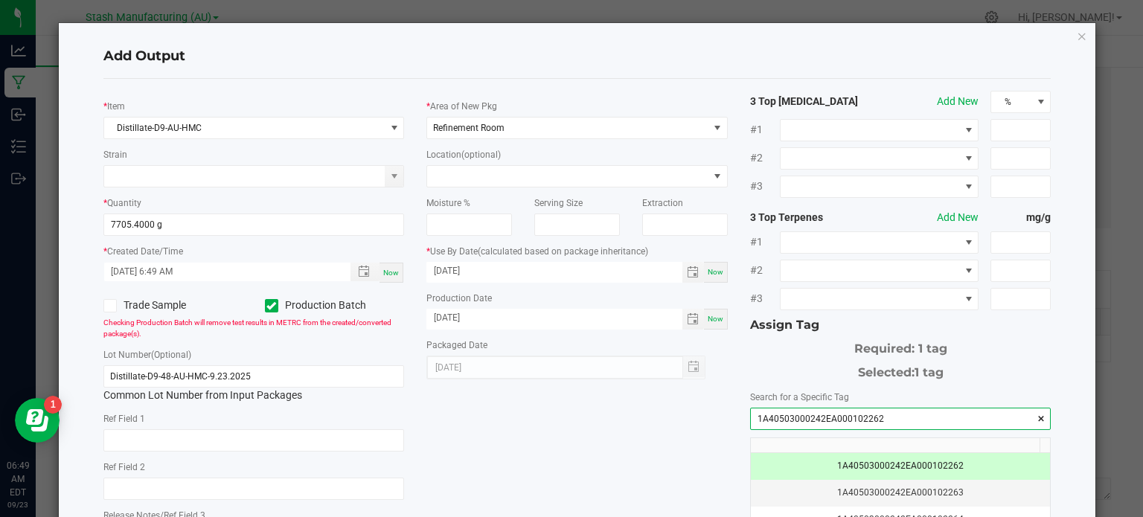
type input "1A40503000242EA000102262"
click at [686, 447] on div "* Item Distillate-D9-AU-HMC Strain * Quantity 7705.4000 g * Created Date/Time […" at bounding box center [577, 358] width 971 height 534
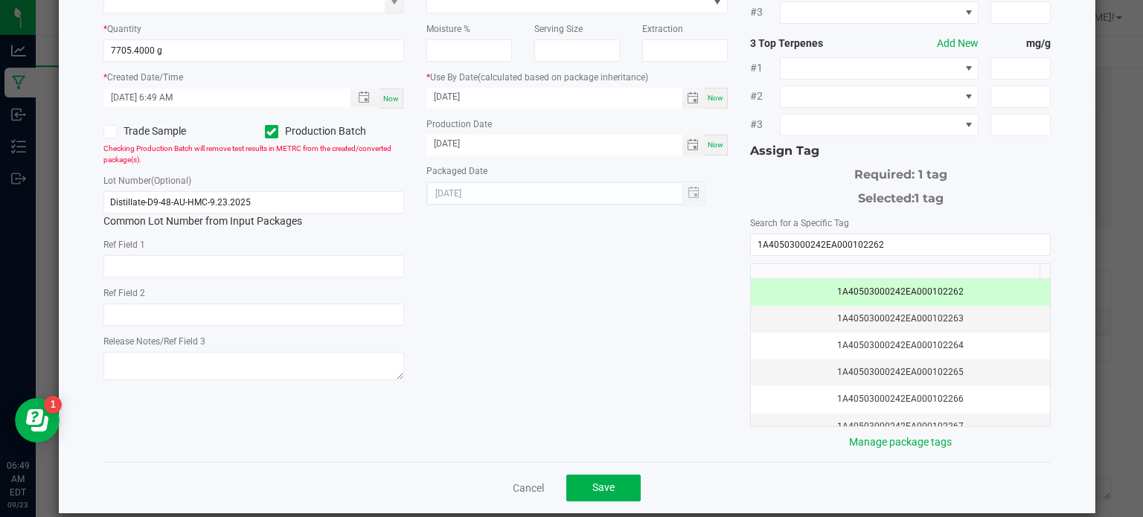
scroll to position [191, 0]
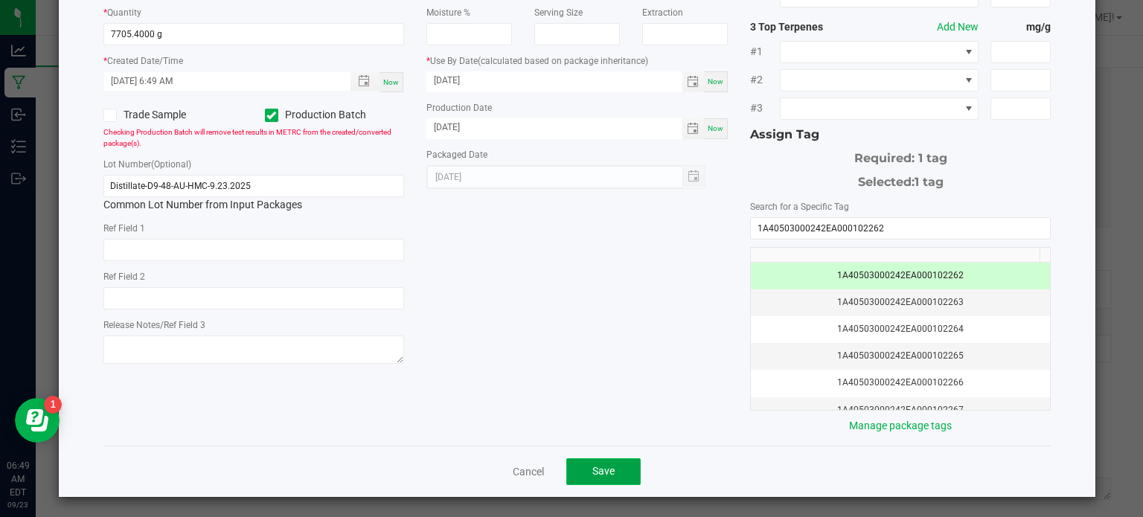
click at [624, 465] on button "Save" at bounding box center [603, 471] width 74 height 27
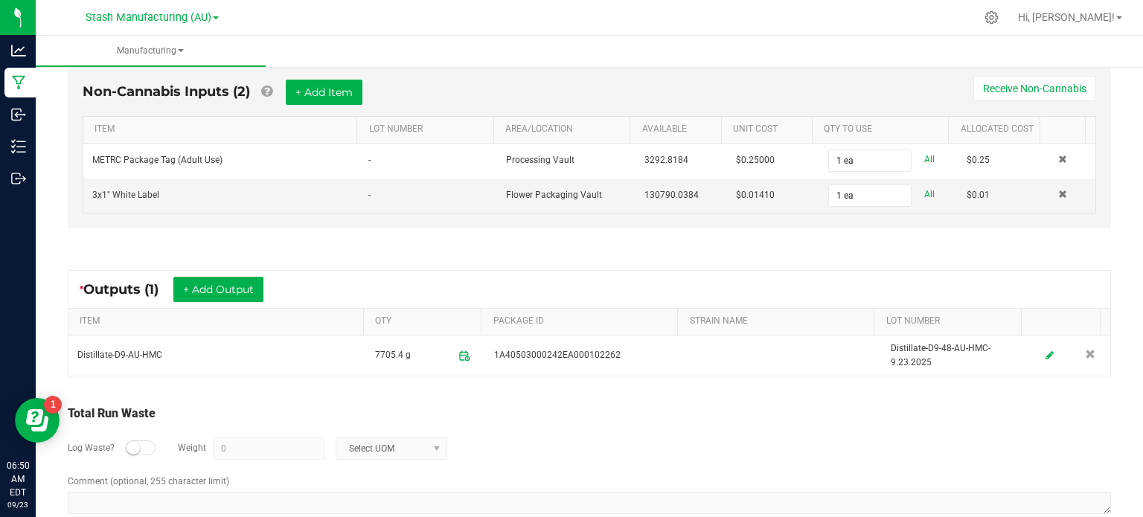
click at [694, 446] on div "Log Waste? Weight 0 Select UOM" at bounding box center [589, 449] width 1043 height 52
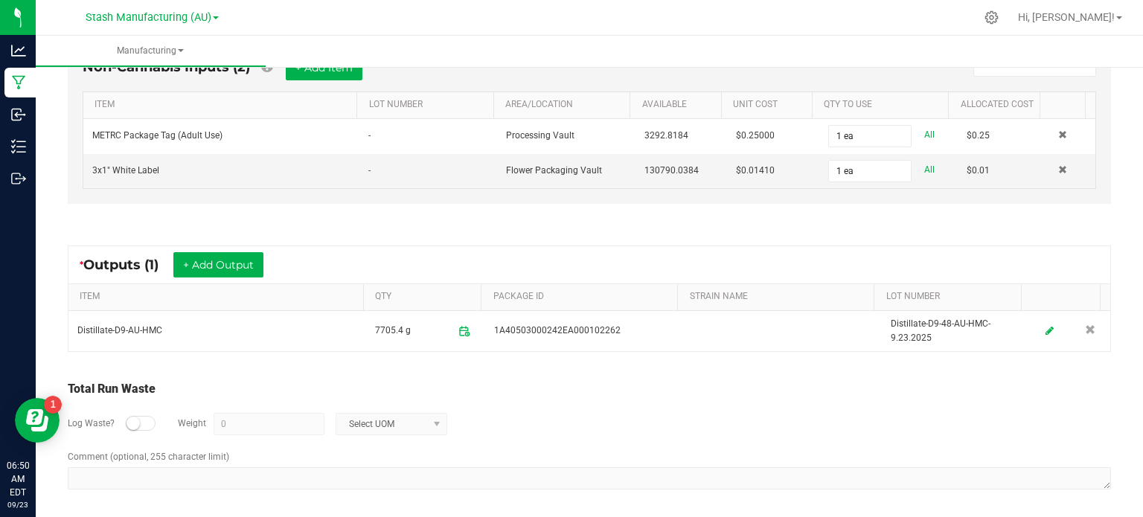
scroll to position [0, 0]
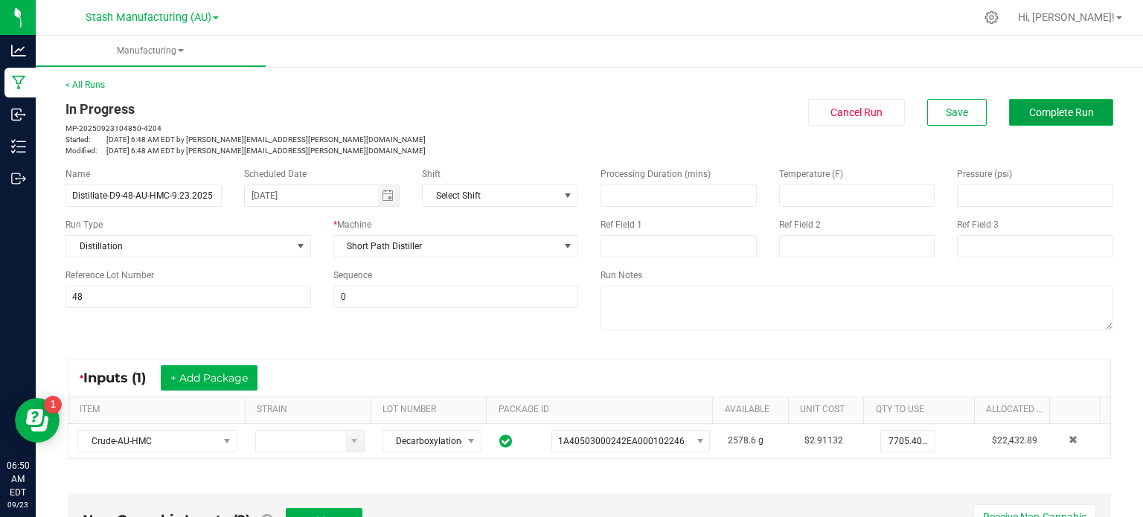
click at [1060, 112] on span "Complete Run" at bounding box center [1061, 112] width 65 height 12
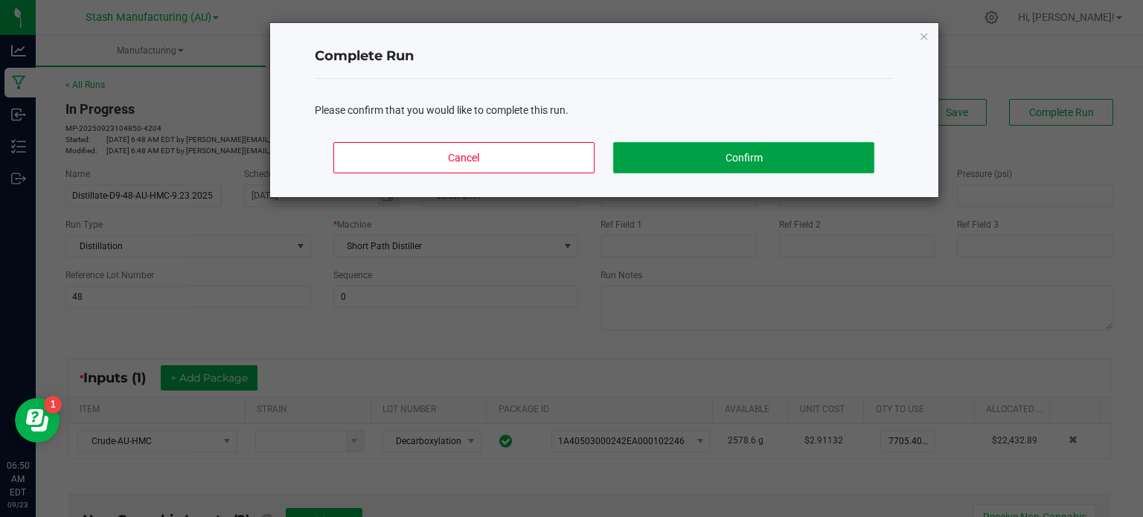
click at [784, 151] on button "Confirm" at bounding box center [743, 157] width 260 height 31
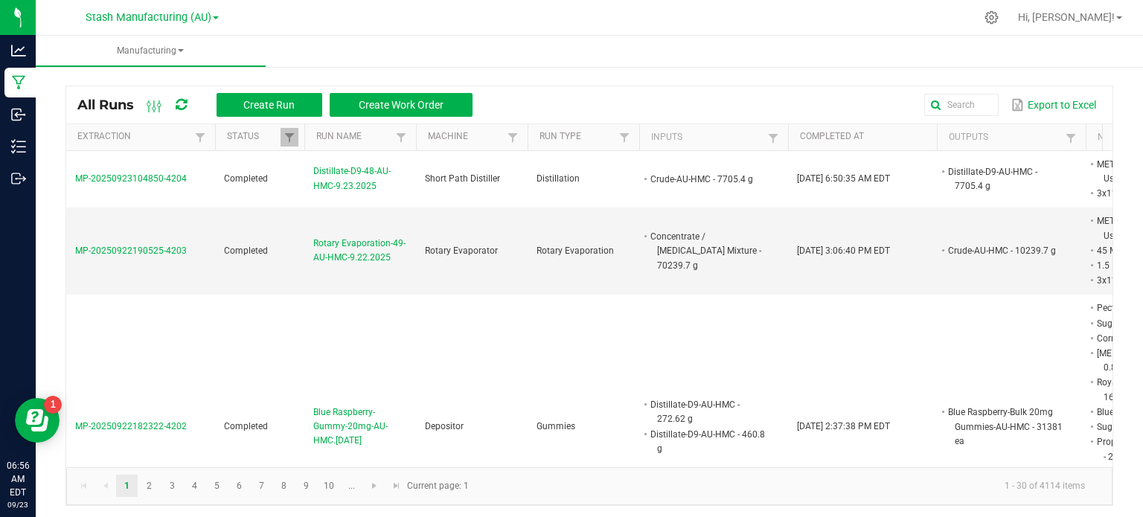
click at [1121, 124] on div "All Runs Create Run Create Work Order Export to Excel Extraction Status Run Nam…" at bounding box center [589, 292] width 1107 height 458
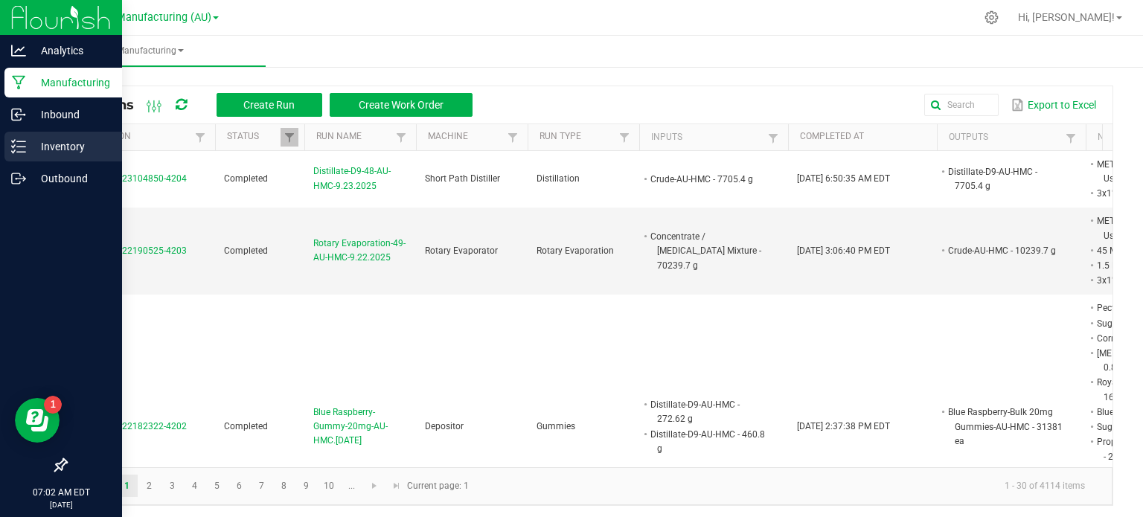
click at [19, 141] on line at bounding box center [21, 141] width 8 height 0
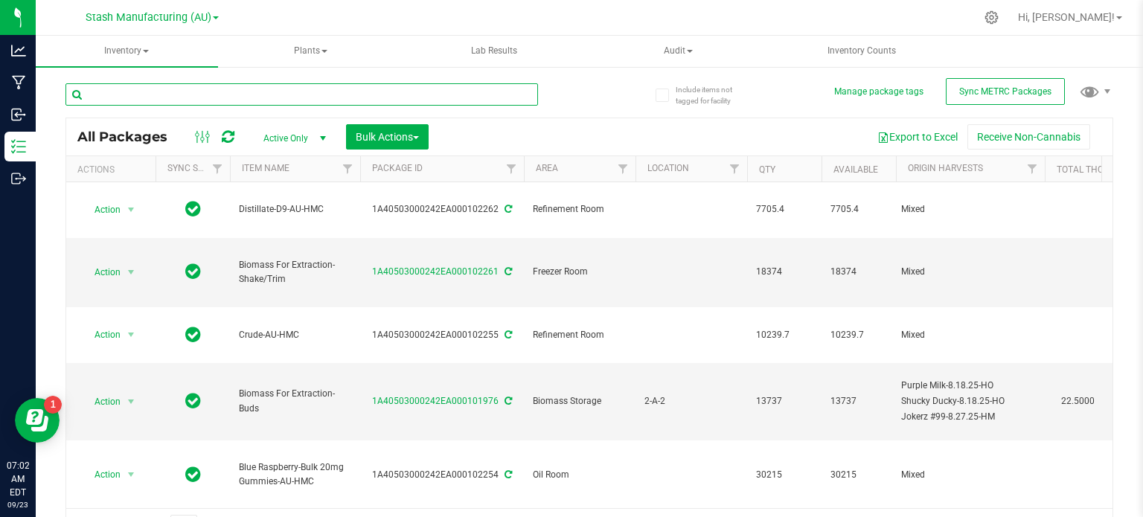
click at [377, 105] on input "text" at bounding box center [301, 94] width 473 height 22
type input "102176"
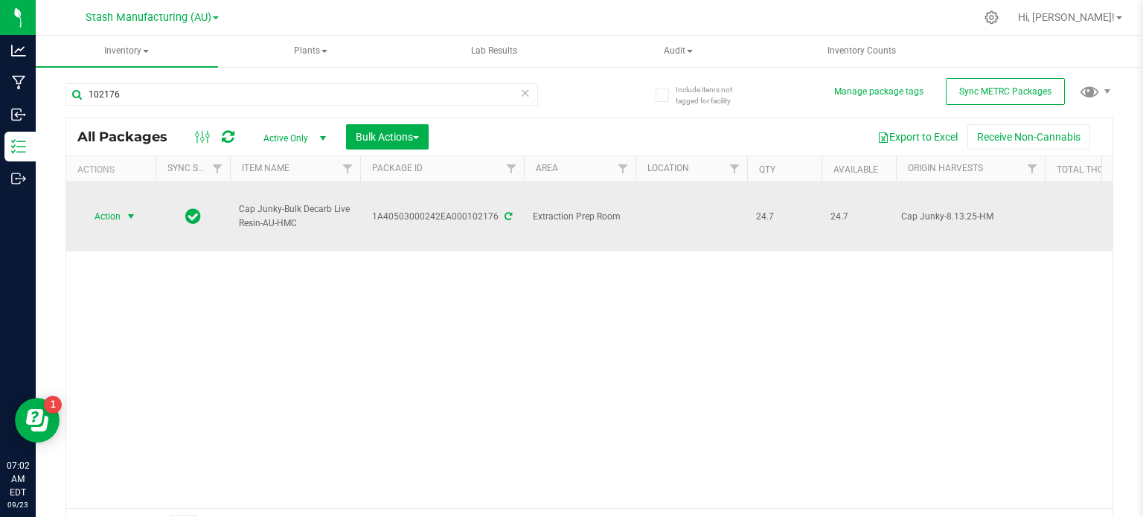
click at [123, 208] on span "select" at bounding box center [131, 216] width 19 height 21
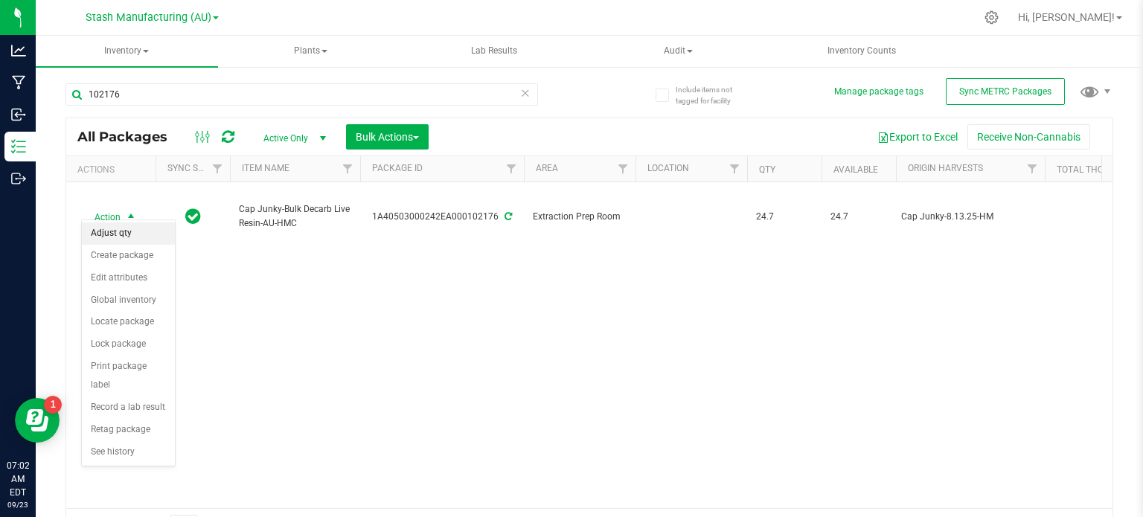
click at [121, 237] on li "Adjust qty" at bounding box center [128, 234] width 93 height 22
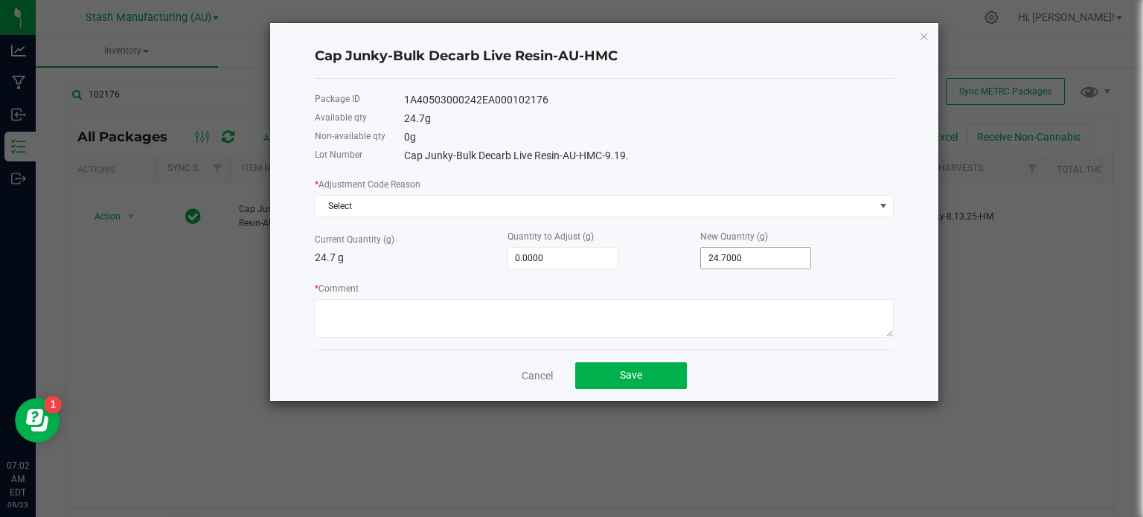
type input "24.7"
click at [759, 264] on input "24.7" at bounding box center [755, 258] width 109 height 21
type input "-24.7000"
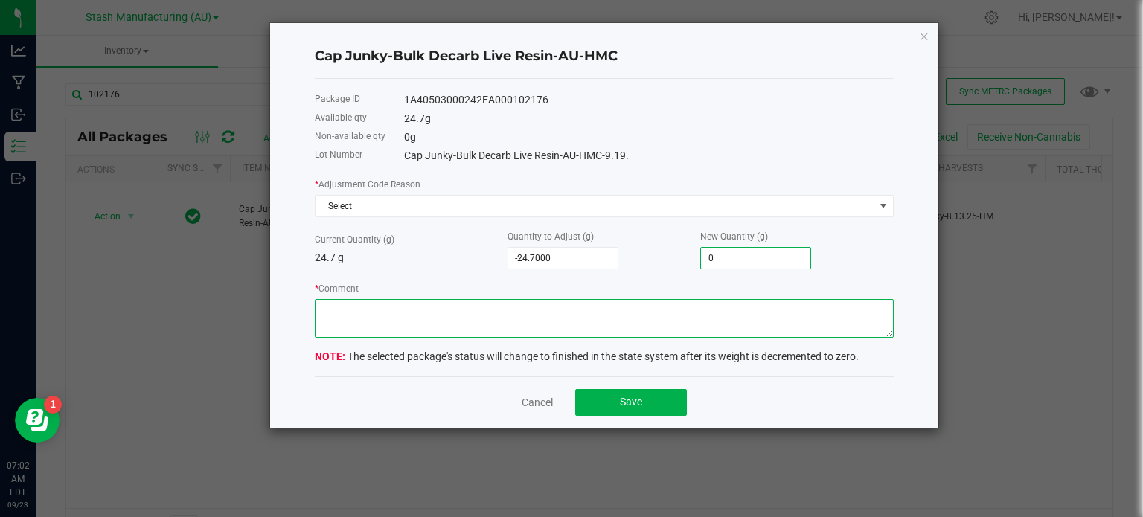
type input "0.0000"
click at [715, 326] on textarea "* Comment" at bounding box center [604, 318] width 579 height 39
type textarea "24.7g of waste"
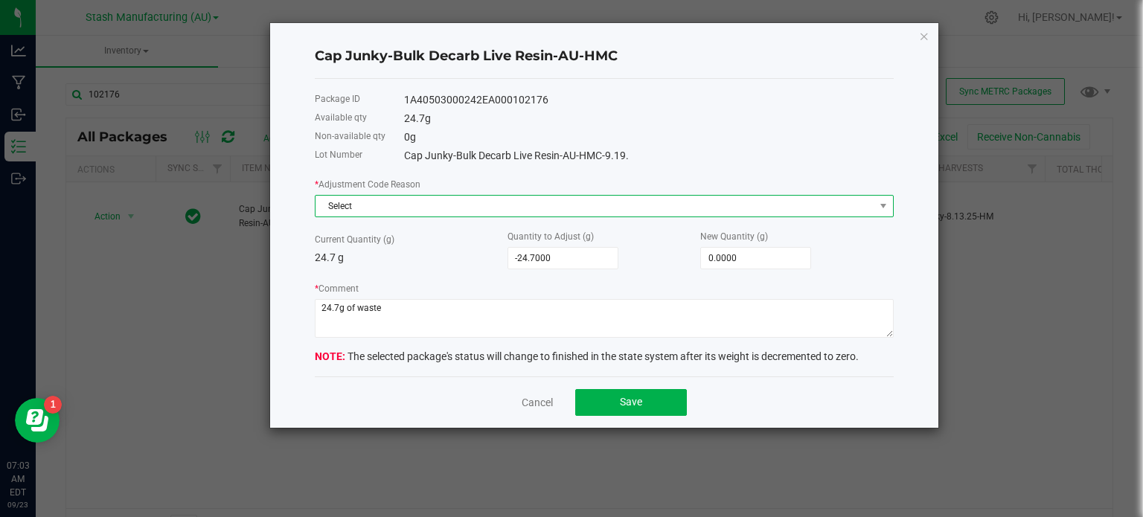
click at [688, 211] on span "Select" at bounding box center [595, 206] width 559 height 21
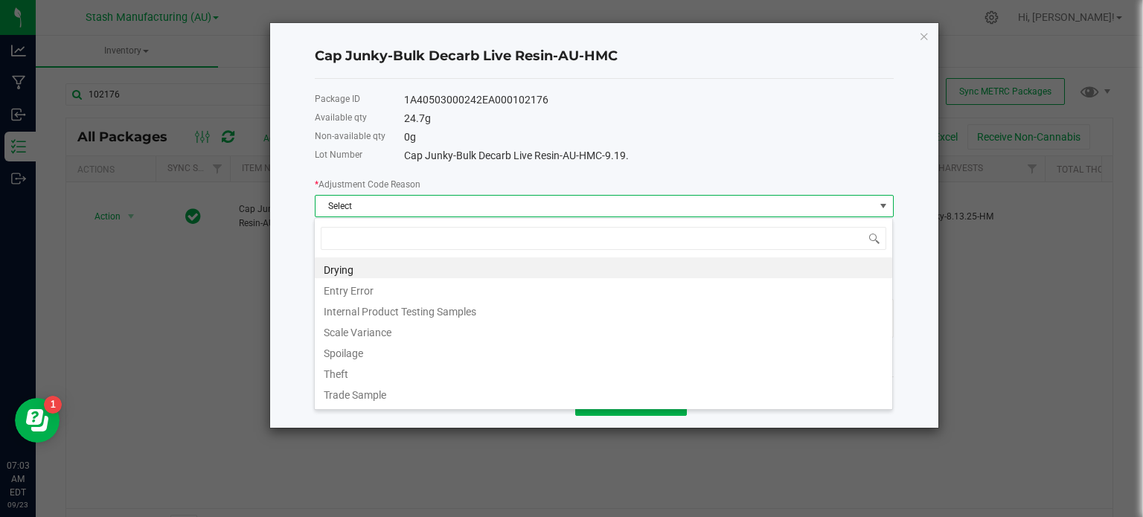
scroll to position [22, 579]
click at [614, 180] on div "* Adjustment Code Reason Select" at bounding box center [604, 196] width 579 height 41
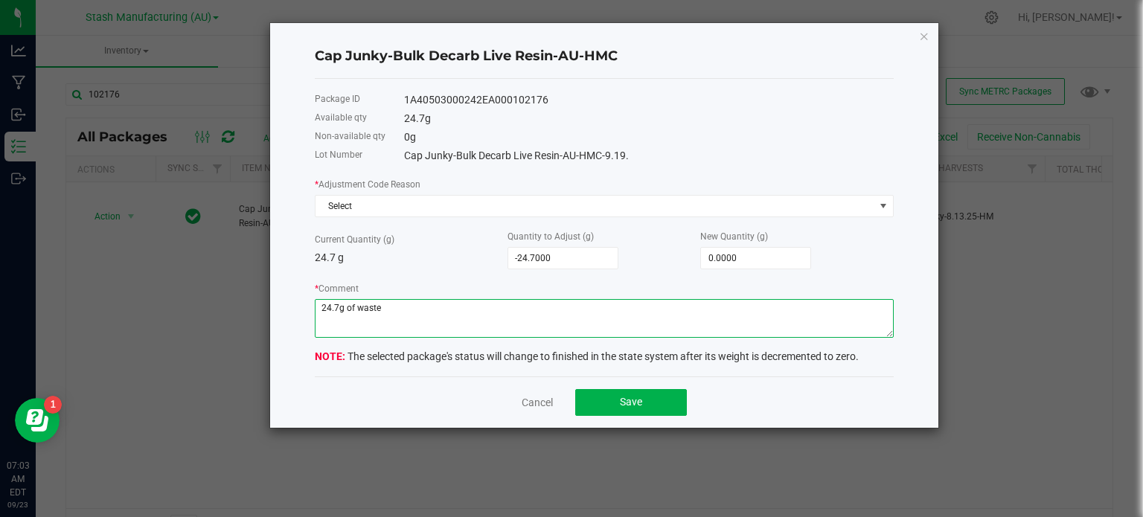
click at [397, 316] on textarea "* Comment" at bounding box center [604, 318] width 579 height 39
click at [626, 402] on span "Save" at bounding box center [631, 402] width 22 height 12
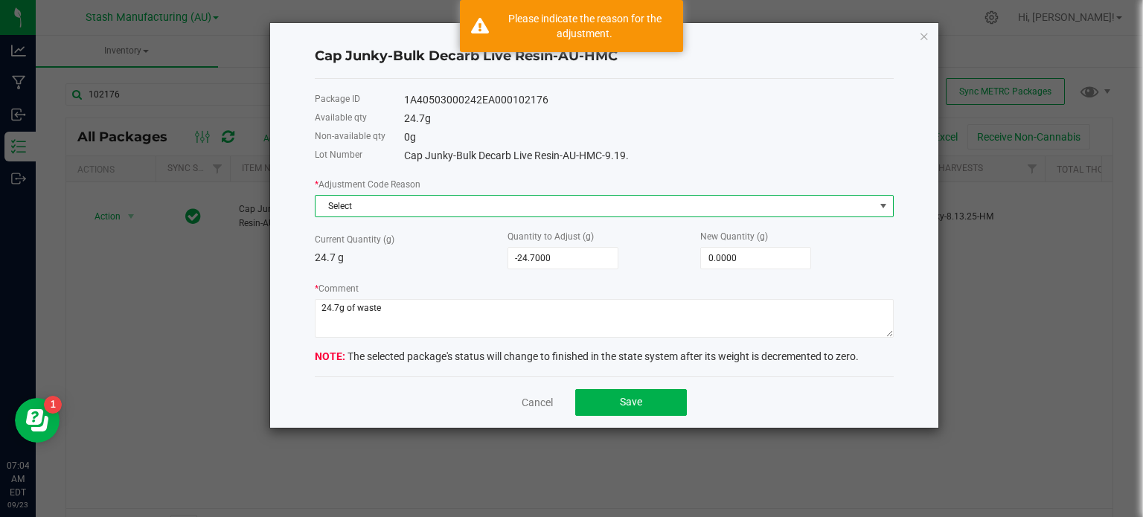
drag, startPoint x: 543, startPoint y: 203, endPoint x: 651, endPoint y: 111, distance: 142.0
click at [651, 111] on div "Available qty 24.7 g" at bounding box center [604, 118] width 579 height 19
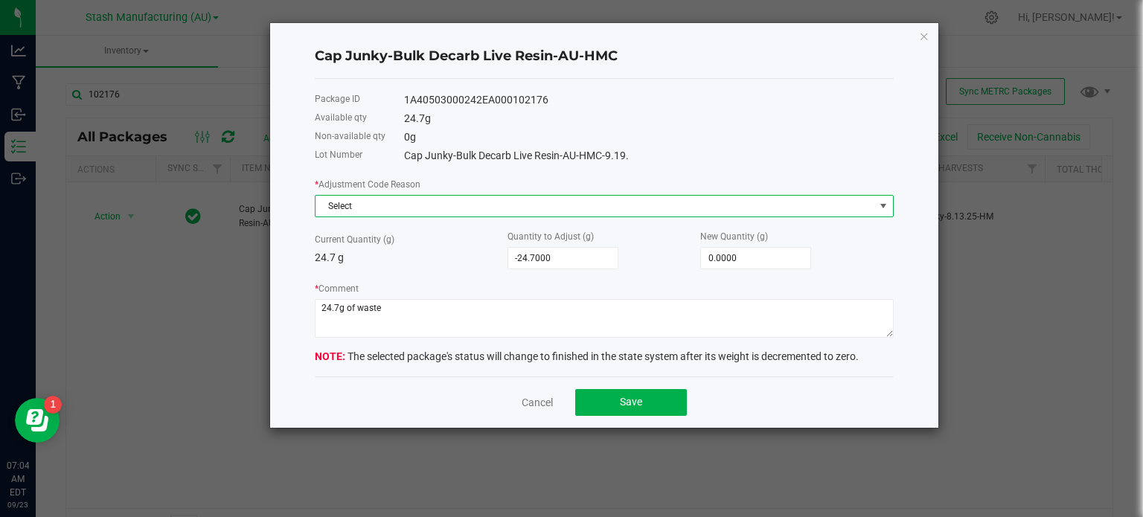
click at [630, 208] on span "Select" at bounding box center [595, 206] width 559 height 21
click at [728, 125] on div "24.7 g" at bounding box center [649, 119] width 490 height 16
click at [661, 202] on span "Select" at bounding box center [595, 206] width 559 height 21
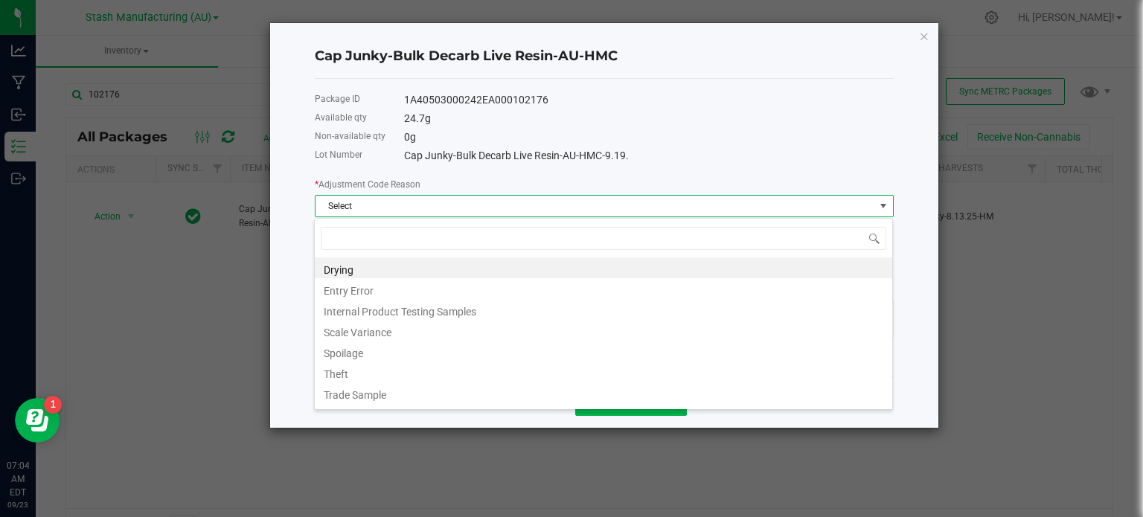
click at [708, 130] on div "0 g" at bounding box center [649, 138] width 490 height 16
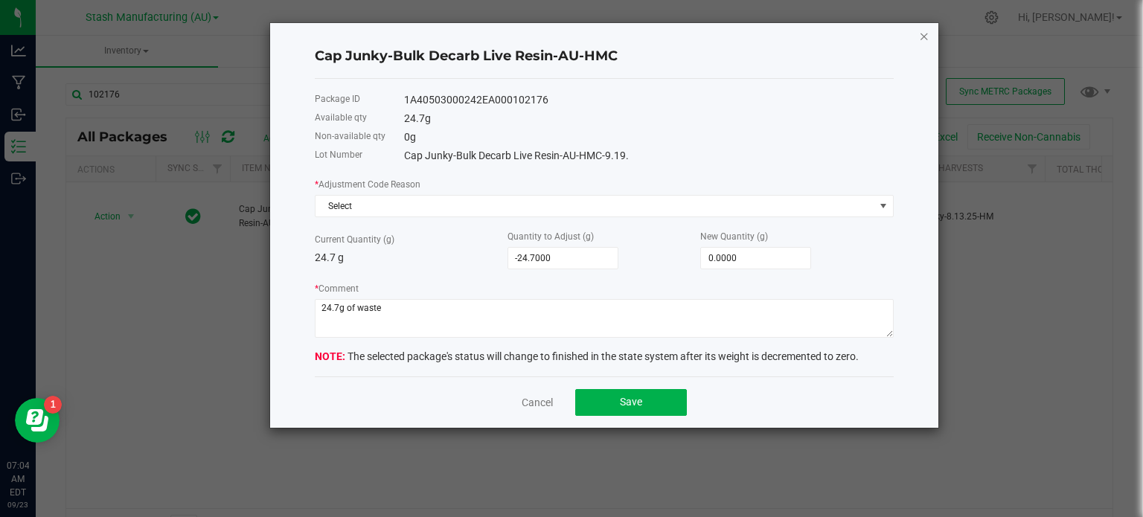
click at [926, 39] on icon "button" at bounding box center [924, 36] width 10 height 18
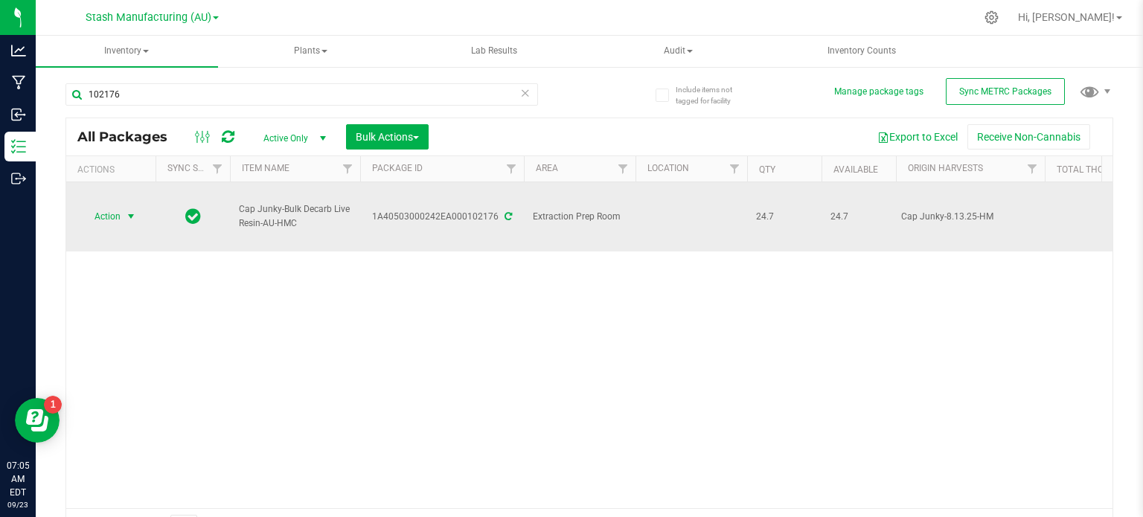
click at [140, 206] on span "select" at bounding box center [131, 216] width 19 height 21
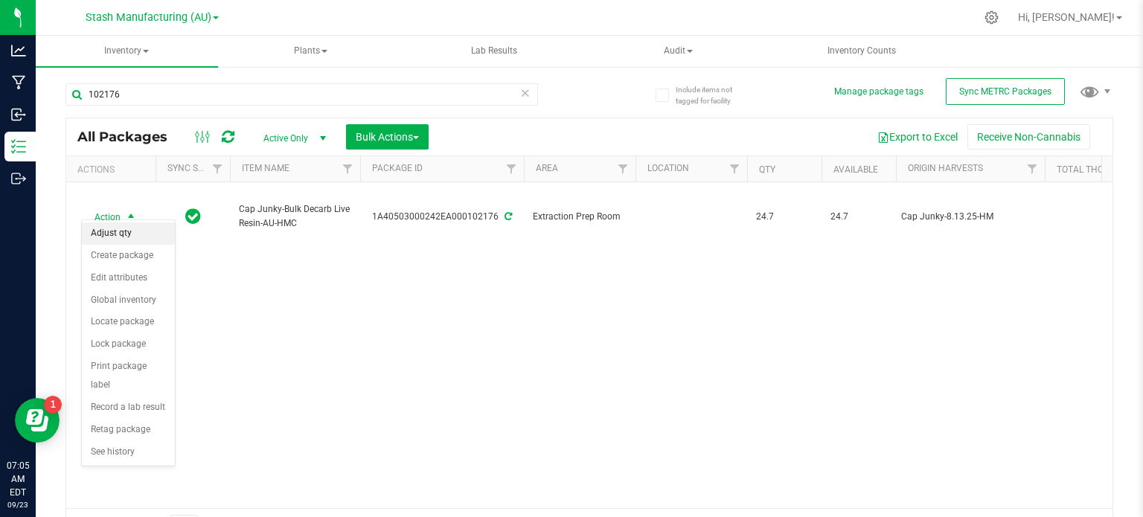
click at [125, 234] on li "Adjust qty" at bounding box center [128, 234] width 93 height 22
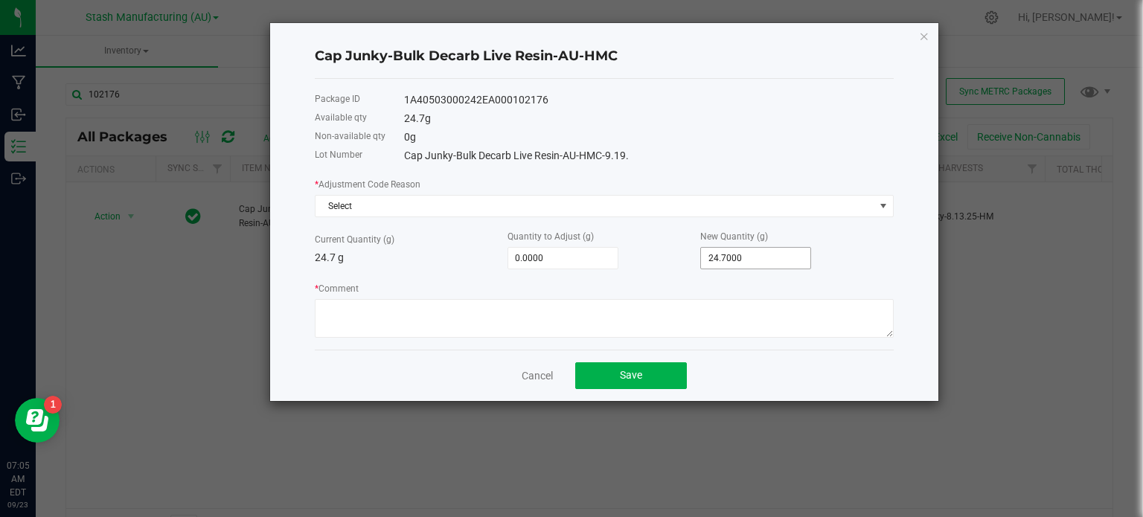
type input "24.7"
click at [749, 267] on input "24.7" at bounding box center [755, 258] width 109 height 21
type input "-24.7000"
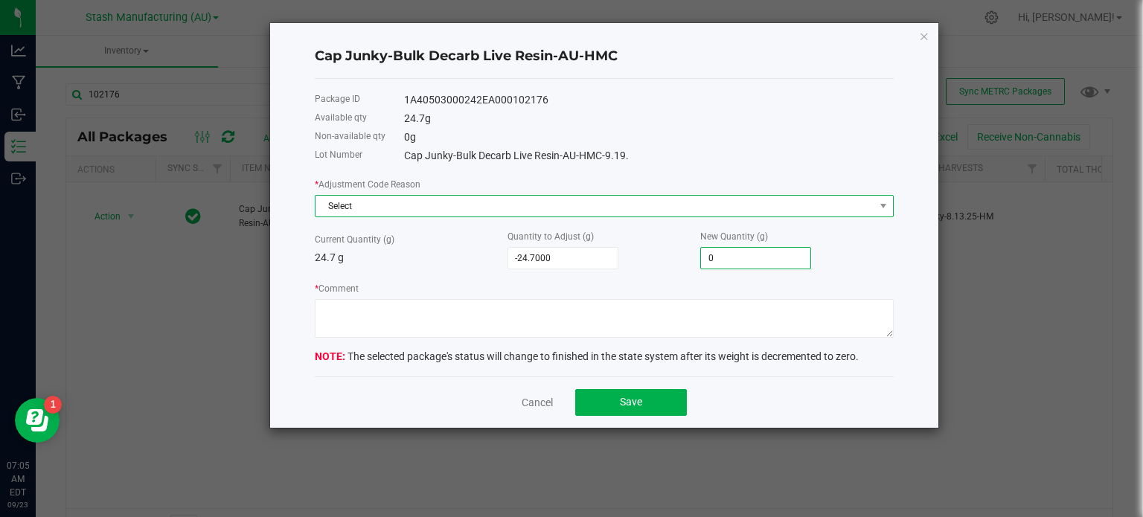
type input "0.0000"
click at [572, 209] on span "Select" at bounding box center [595, 206] width 559 height 21
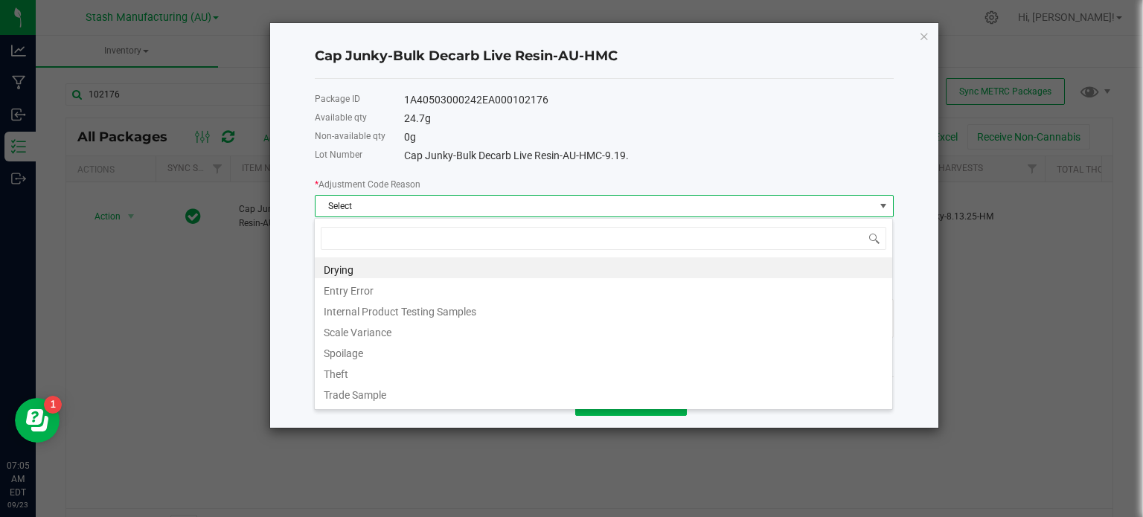
scroll to position [18, 0]
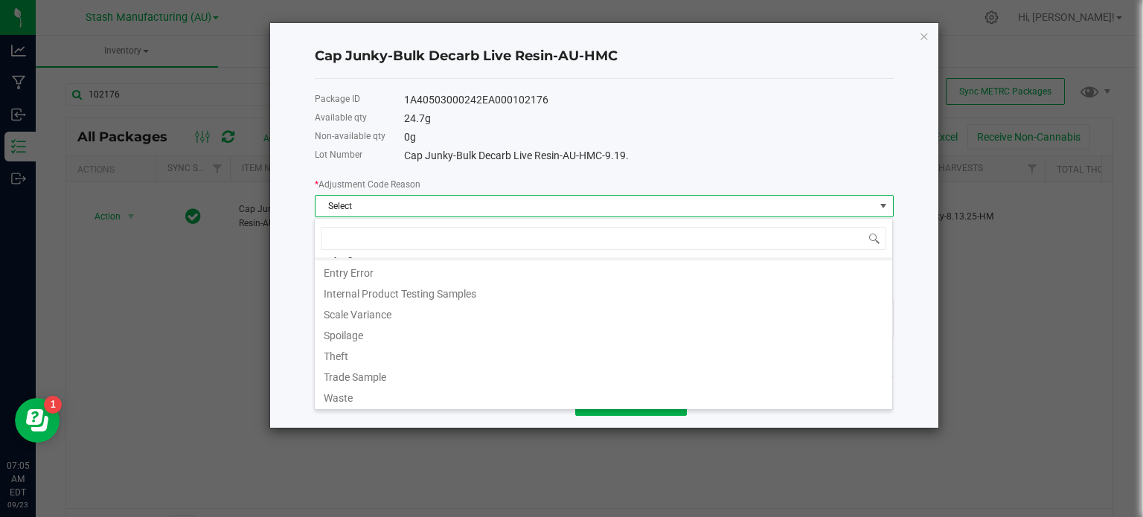
click at [512, 406] on div "Drying Entry Error Internal Product Testing Samples Scale Variance Spoilage The…" at bounding box center [603, 314] width 579 height 192
click at [499, 395] on li "Waste" at bounding box center [604, 396] width 578 height 21
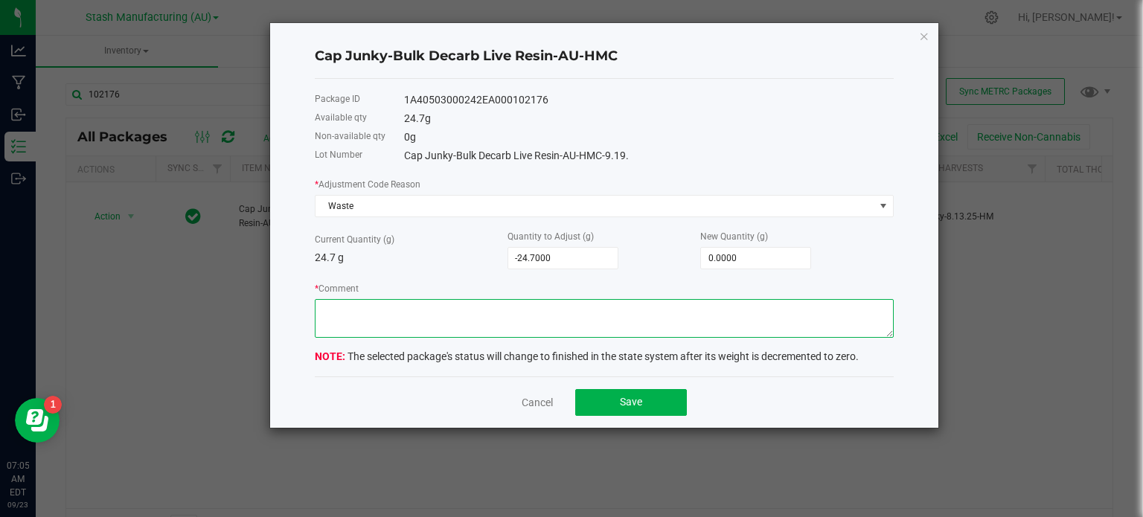
click at [491, 333] on textarea "* Comment" at bounding box center [604, 318] width 579 height 39
type textarea "24.7g of waste"
click at [618, 399] on button "Save" at bounding box center [631, 402] width 112 height 27
